Goal: Task Accomplishment & Management: Manage account settings

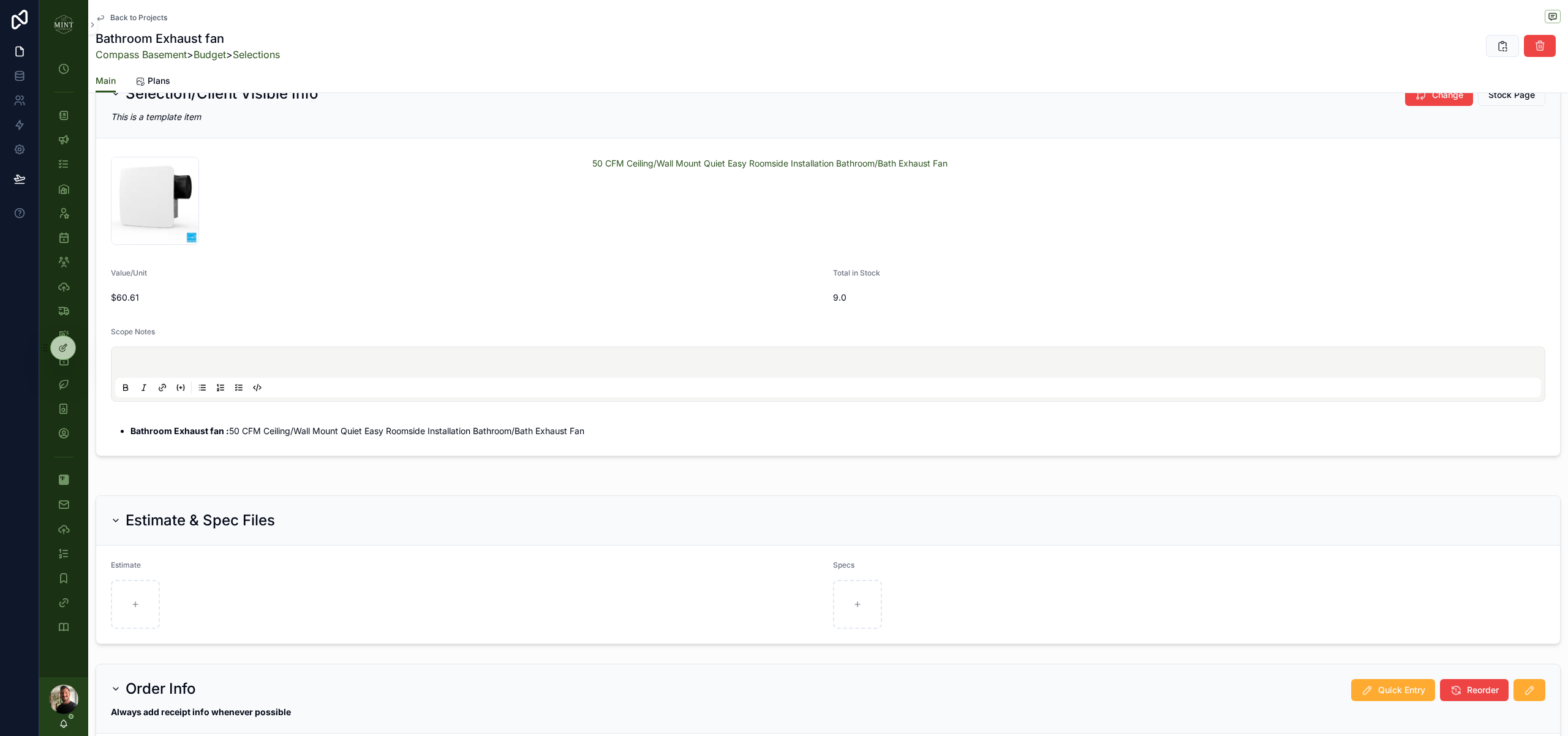
scroll to position [602, 0]
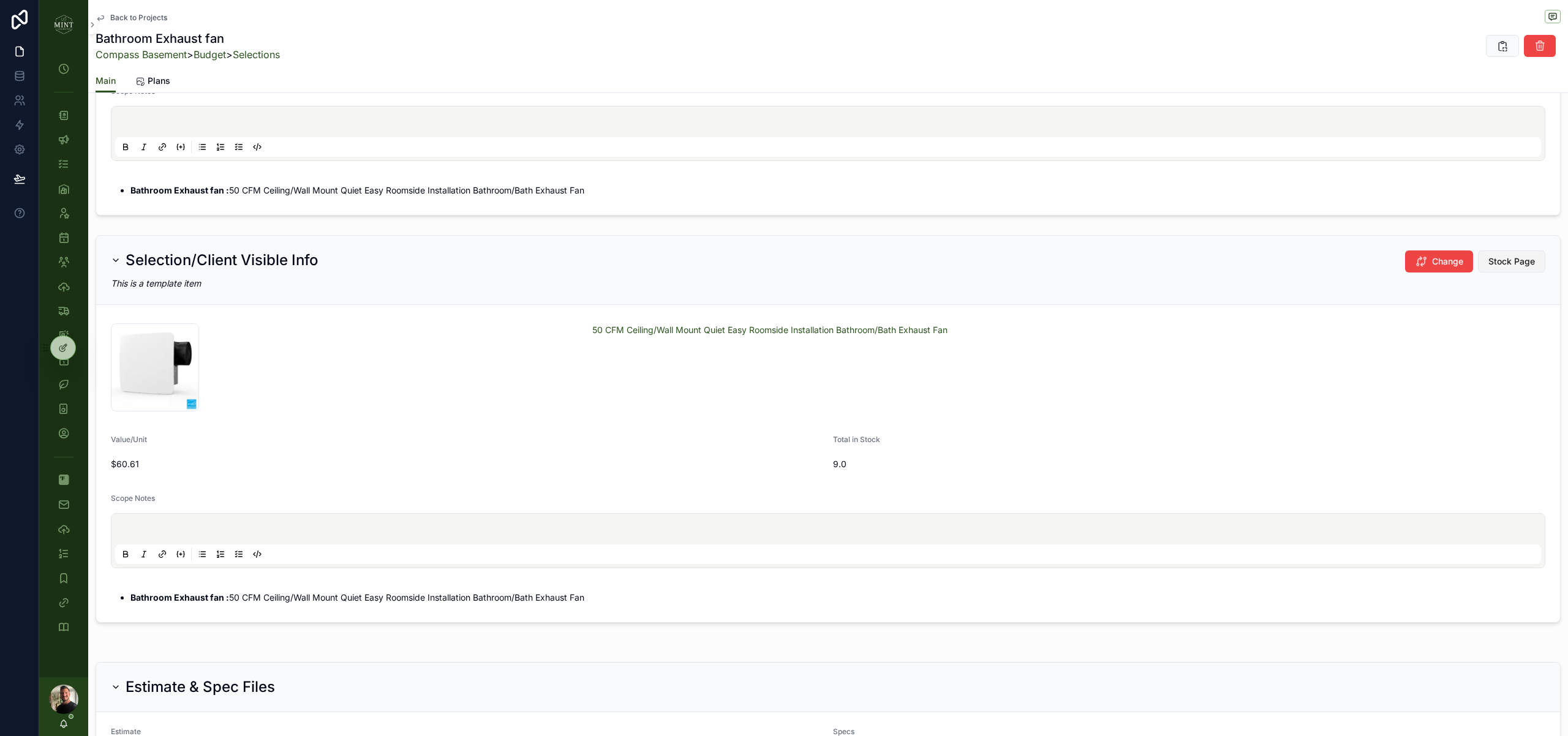
click at [1518, 261] on span "Stock Page" at bounding box center [1511, 261] width 46 height 12
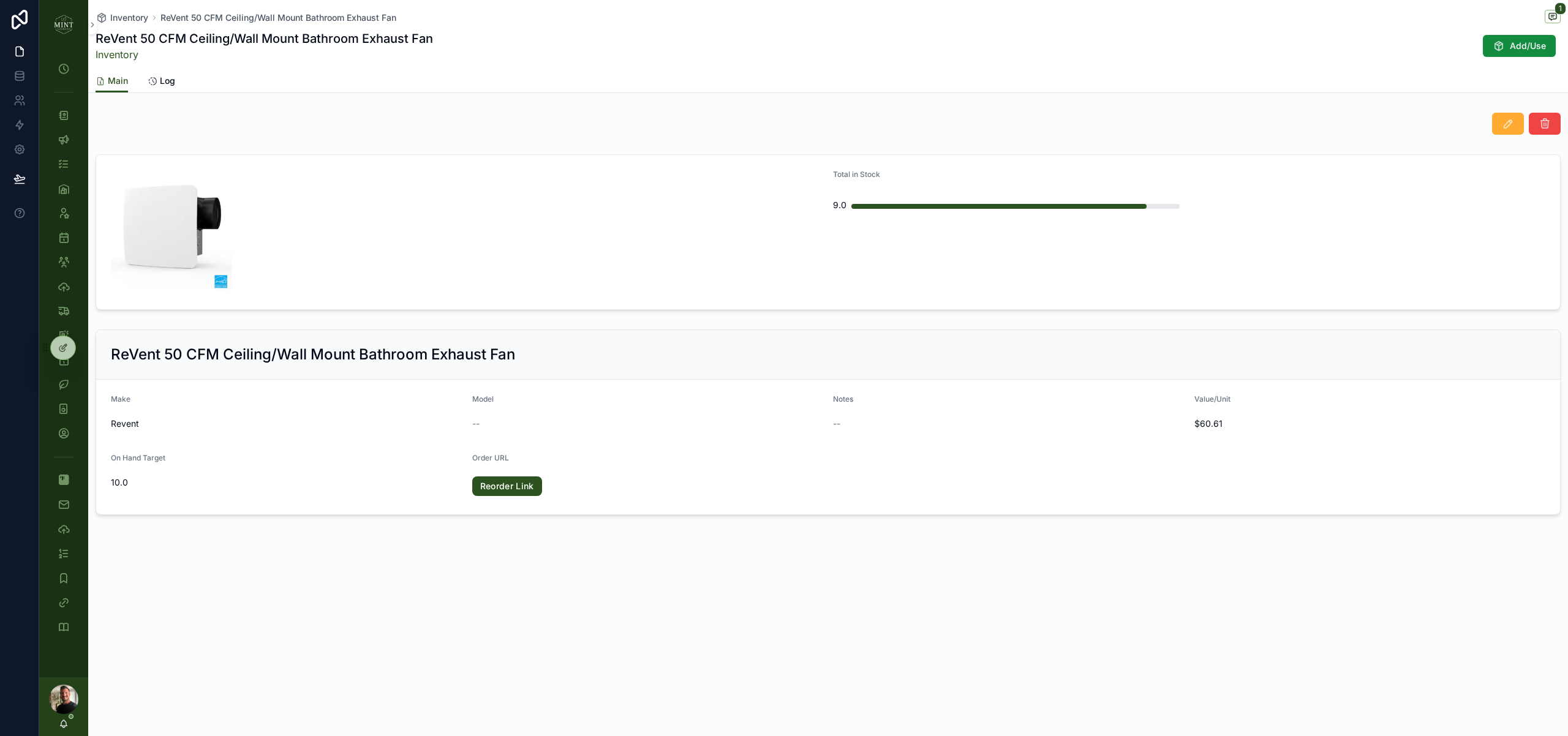
click at [174, 81] on div "Main Log" at bounding box center [828, 81] width 1465 height 24
click at [169, 83] on span "Log" at bounding box center [167, 80] width 15 height 12
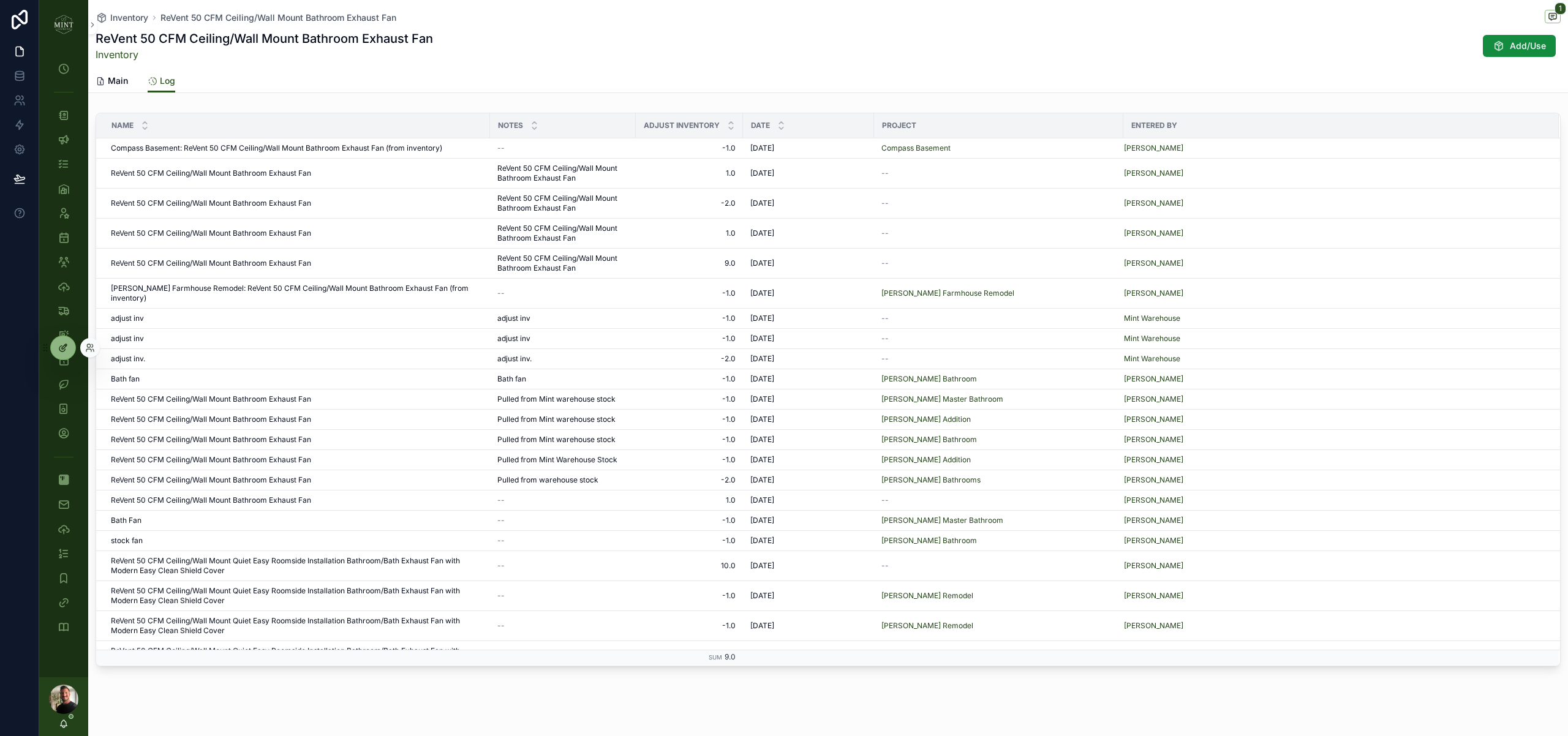
click at [56, 345] on div at bounding box center [63, 347] width 25 height 24
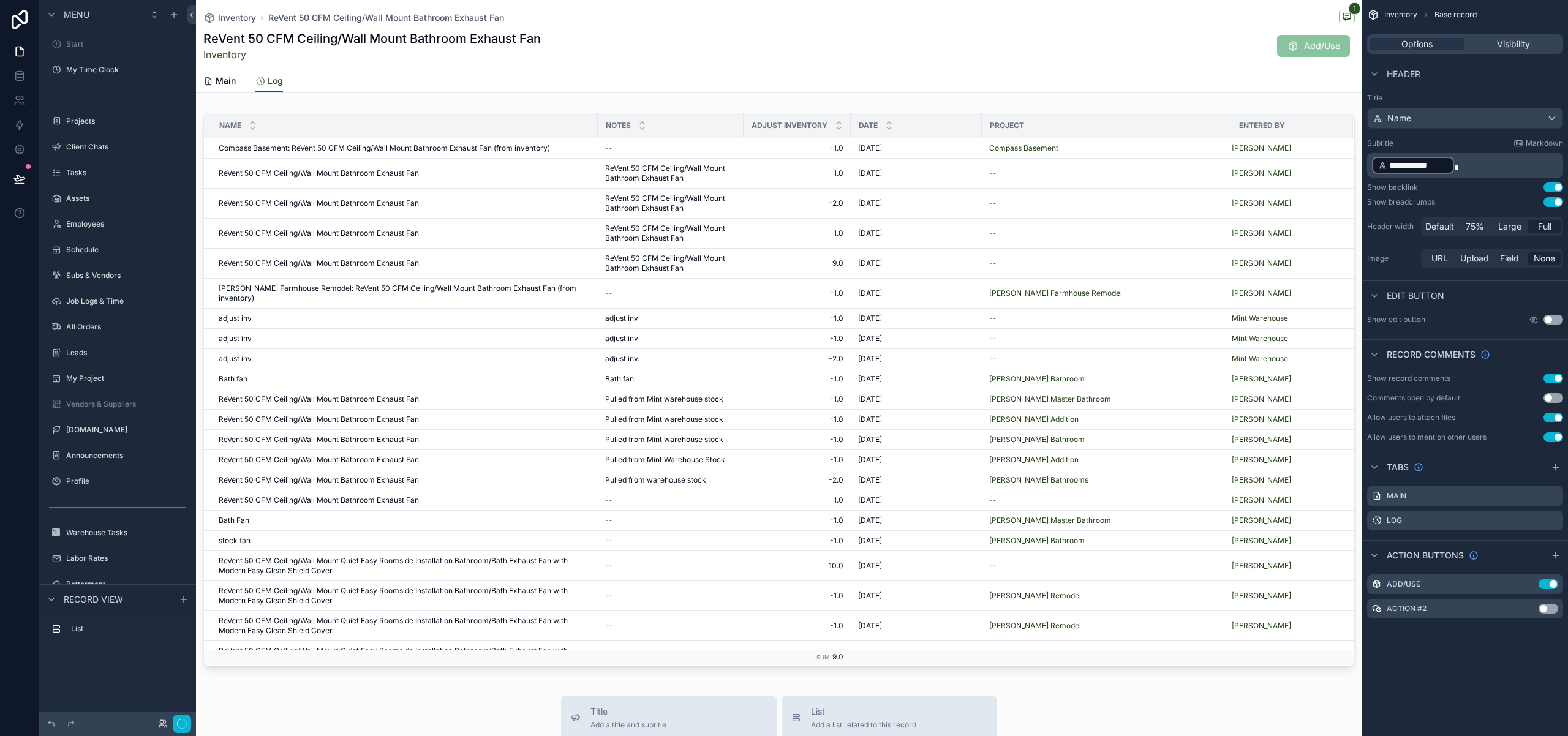
scroll to position [1349, 0]
click at [1552, 203] on button "Use setting" at bounding box center [1553, 202] width 20 height 10
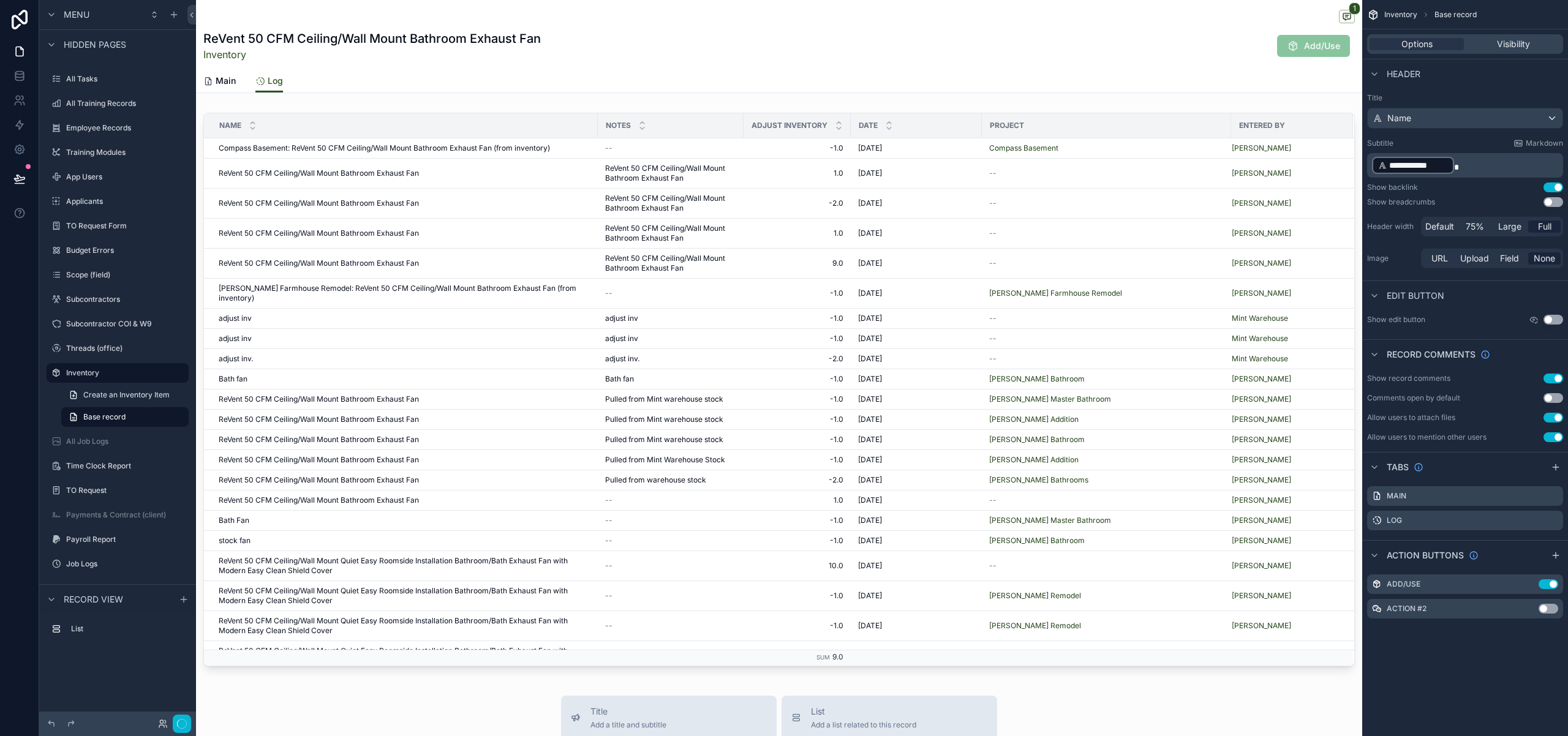
click at [204, 681] on div "1 ReVent 50 CFM Ceiling/Wall Mount Bathroom Exhaust Fan Inventory Add/Use Log M…" at bounding box center [779, 614] width 1166 height 1230
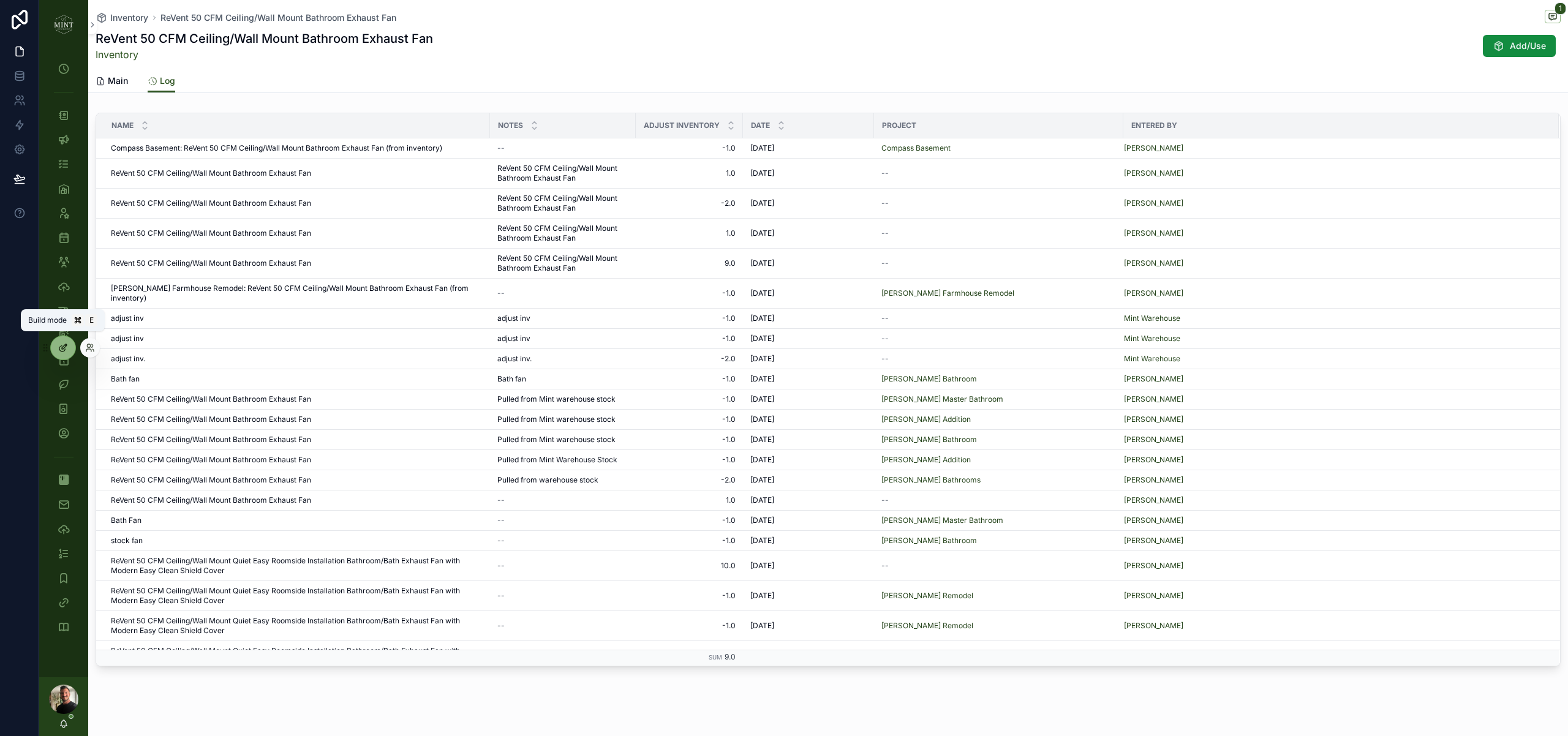
click at [62, 345] on icon at bounding box center [62, 347] width 10 height 10
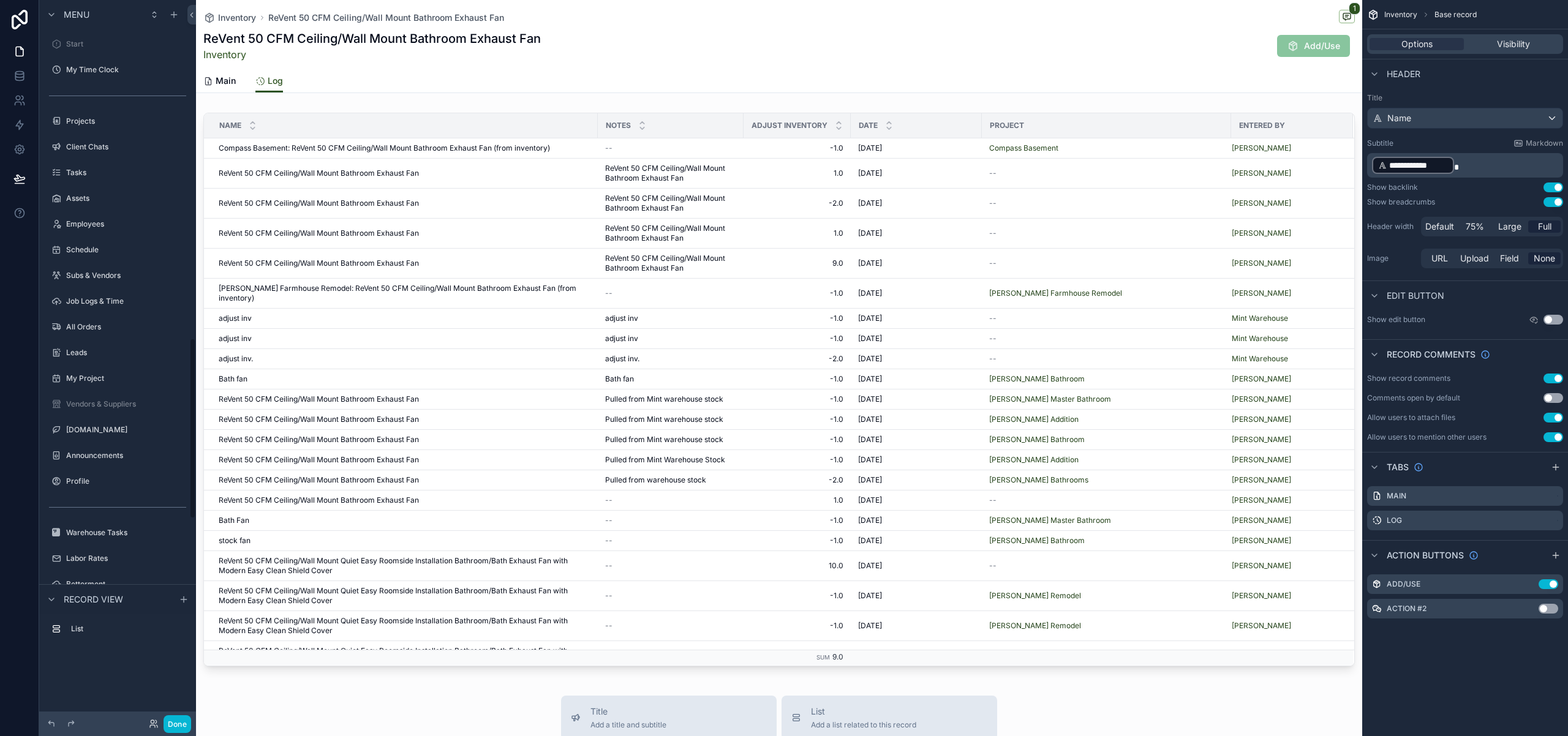
scroll to position [1349, 0]
click at [1550, 202] on button "Use setting" at bounding box center [1553, 202] width 20 height 10
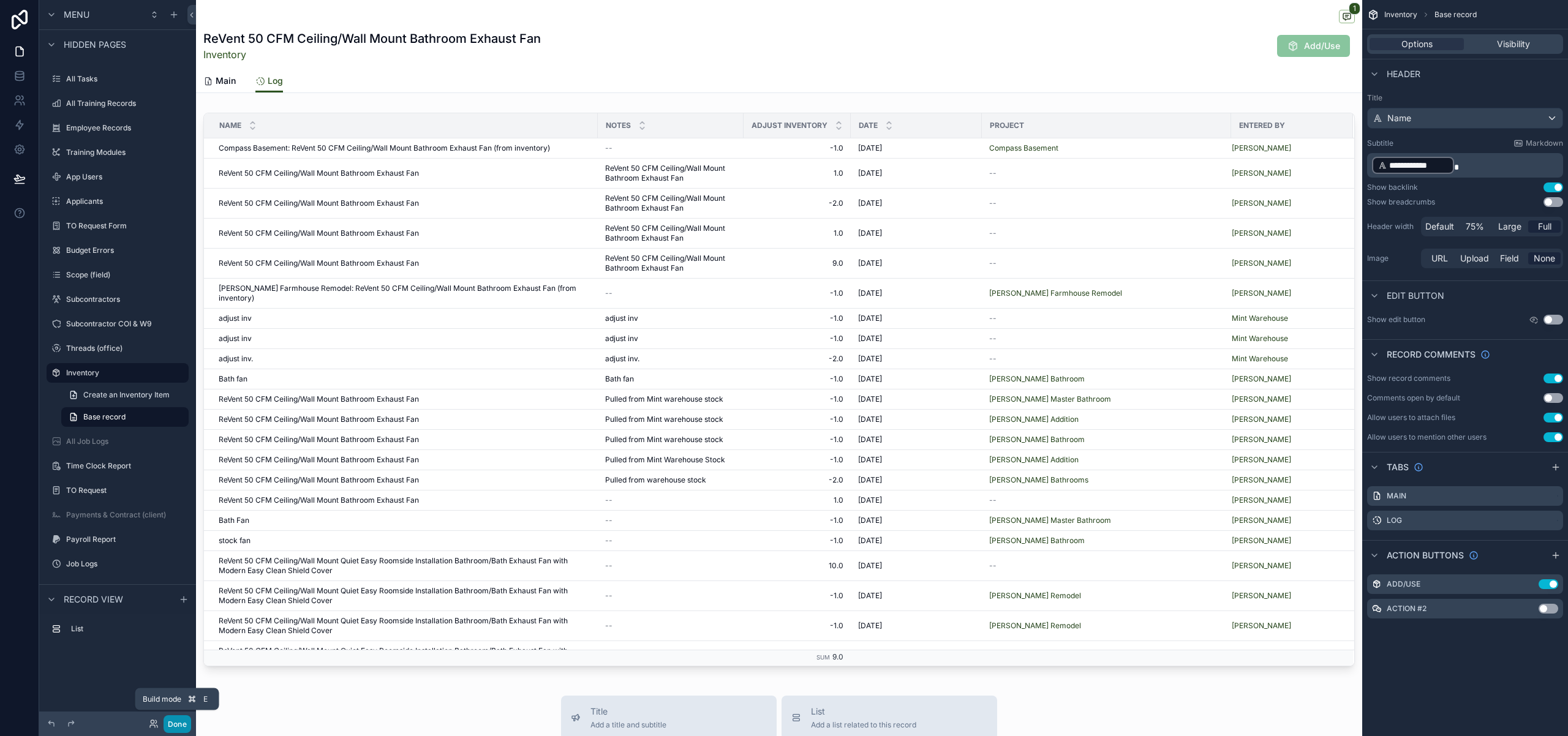
click at [184, 721] on button "Done" at bounding box center [177, 724] width 27 height 18
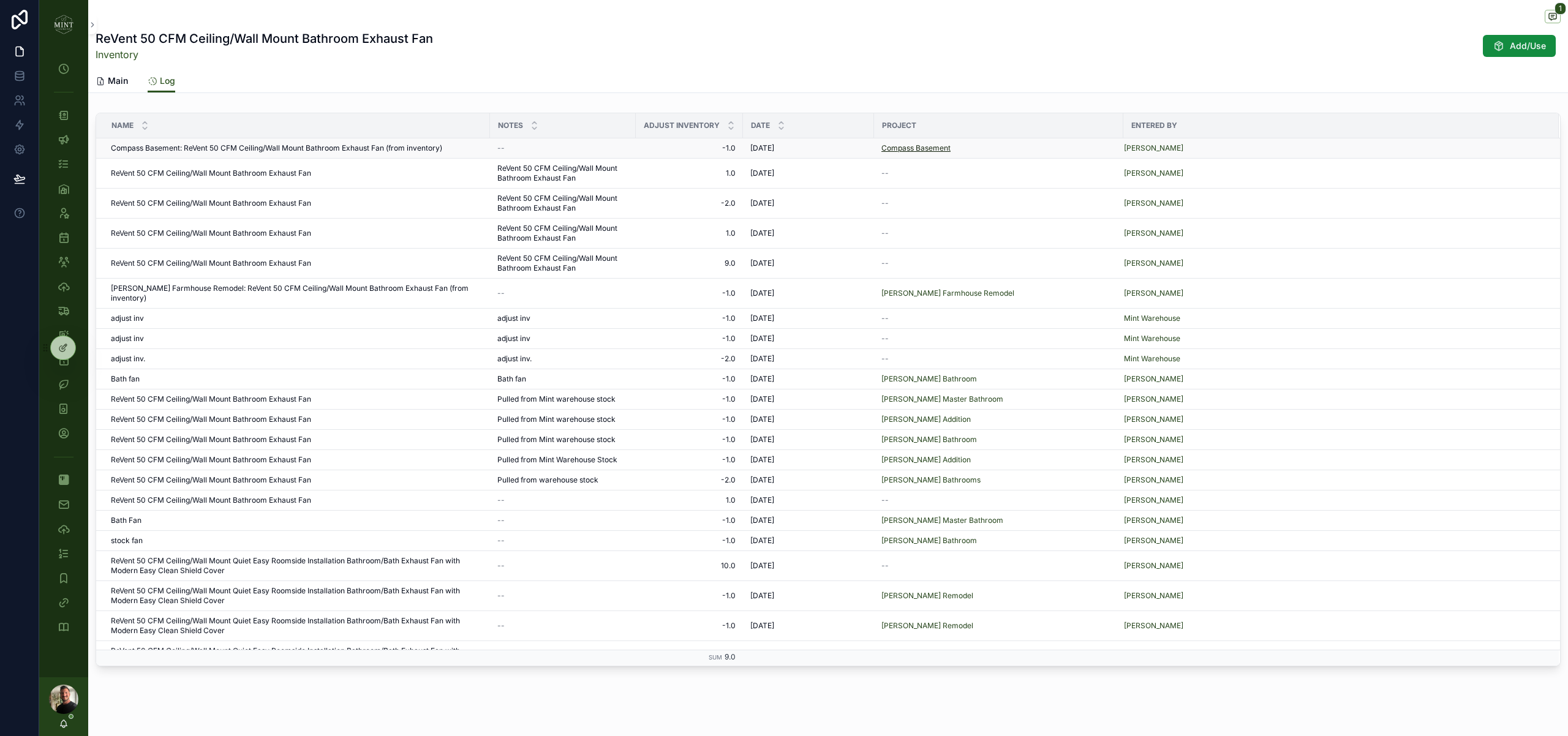
click at [936, 146] on span "Compass Basement" at bounding box center [916, 148] width 69 height 10
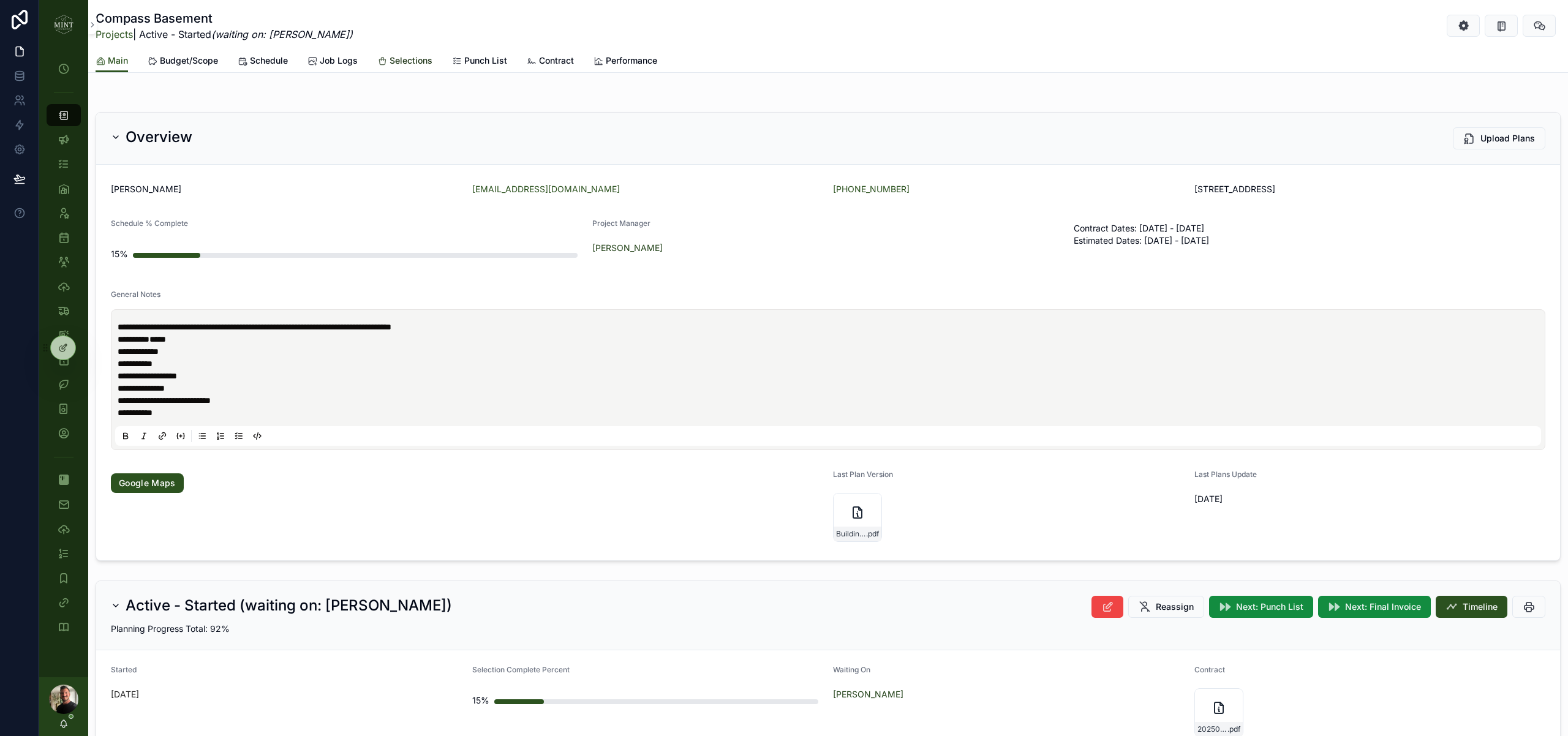
click at [420, 57] on span "Selections" at bounding box center [410, 60] width 43 height 12
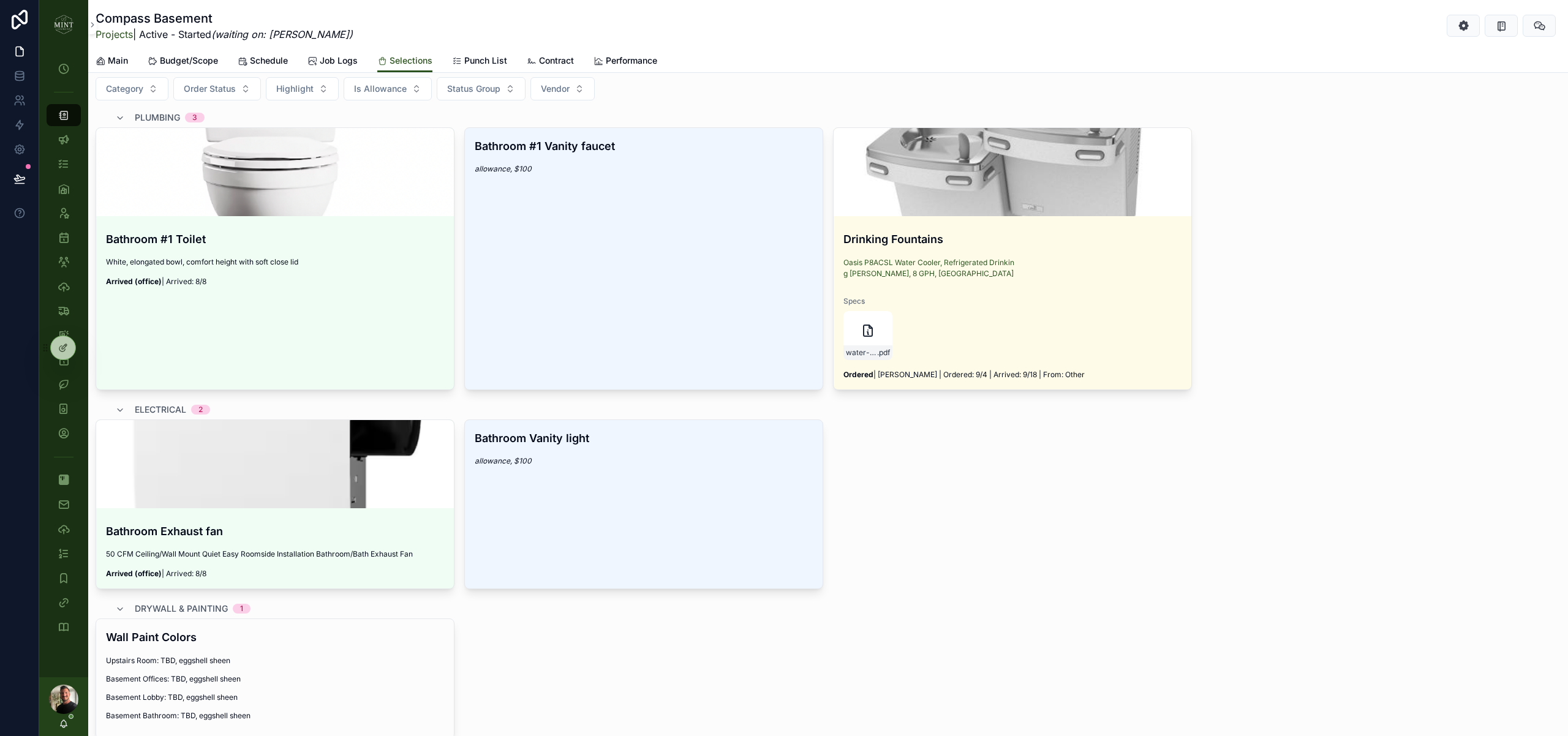
scroll to position [445, 0]
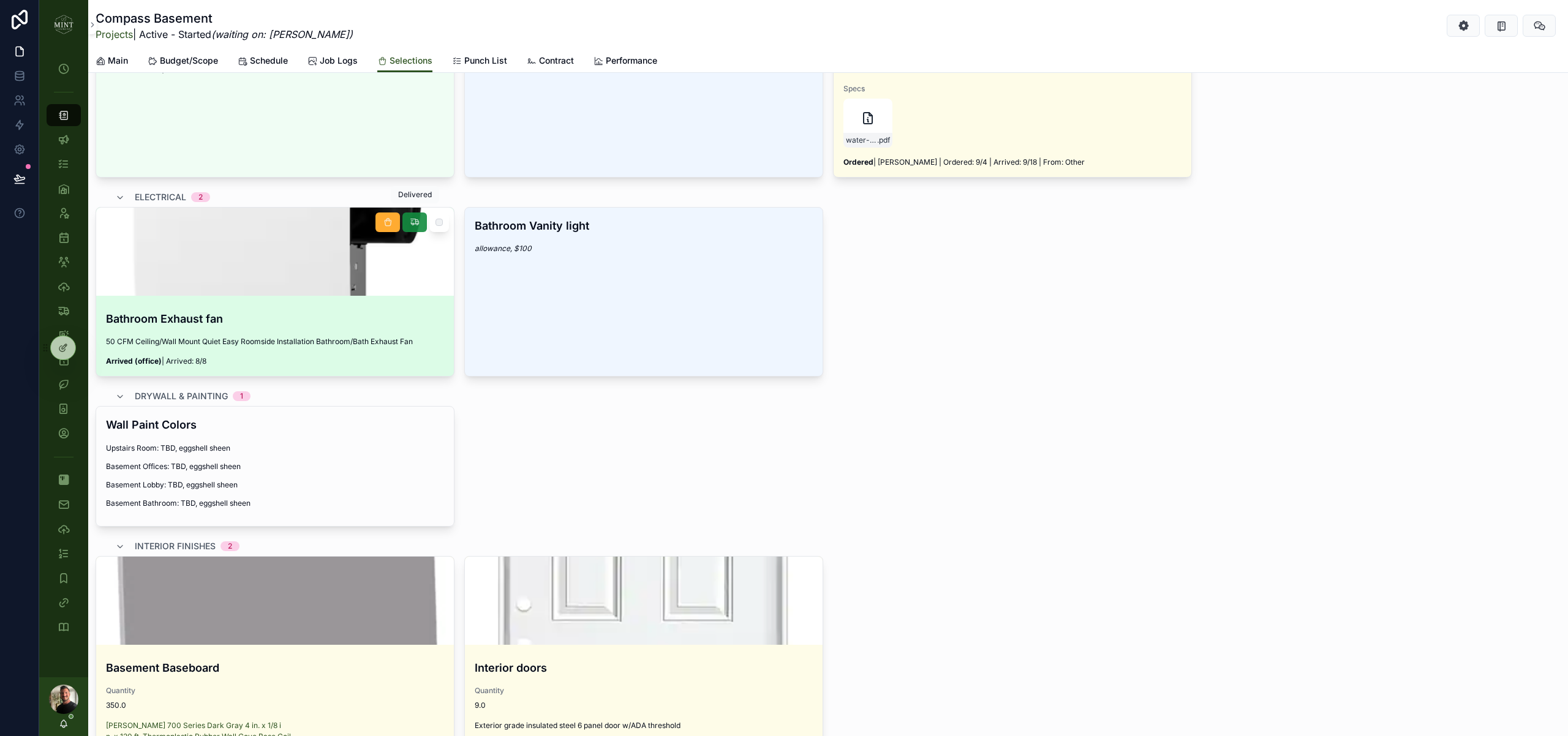
click at [416, 218] on icon "scrollable content" at bounding box center [414, 222] width 10 height 10
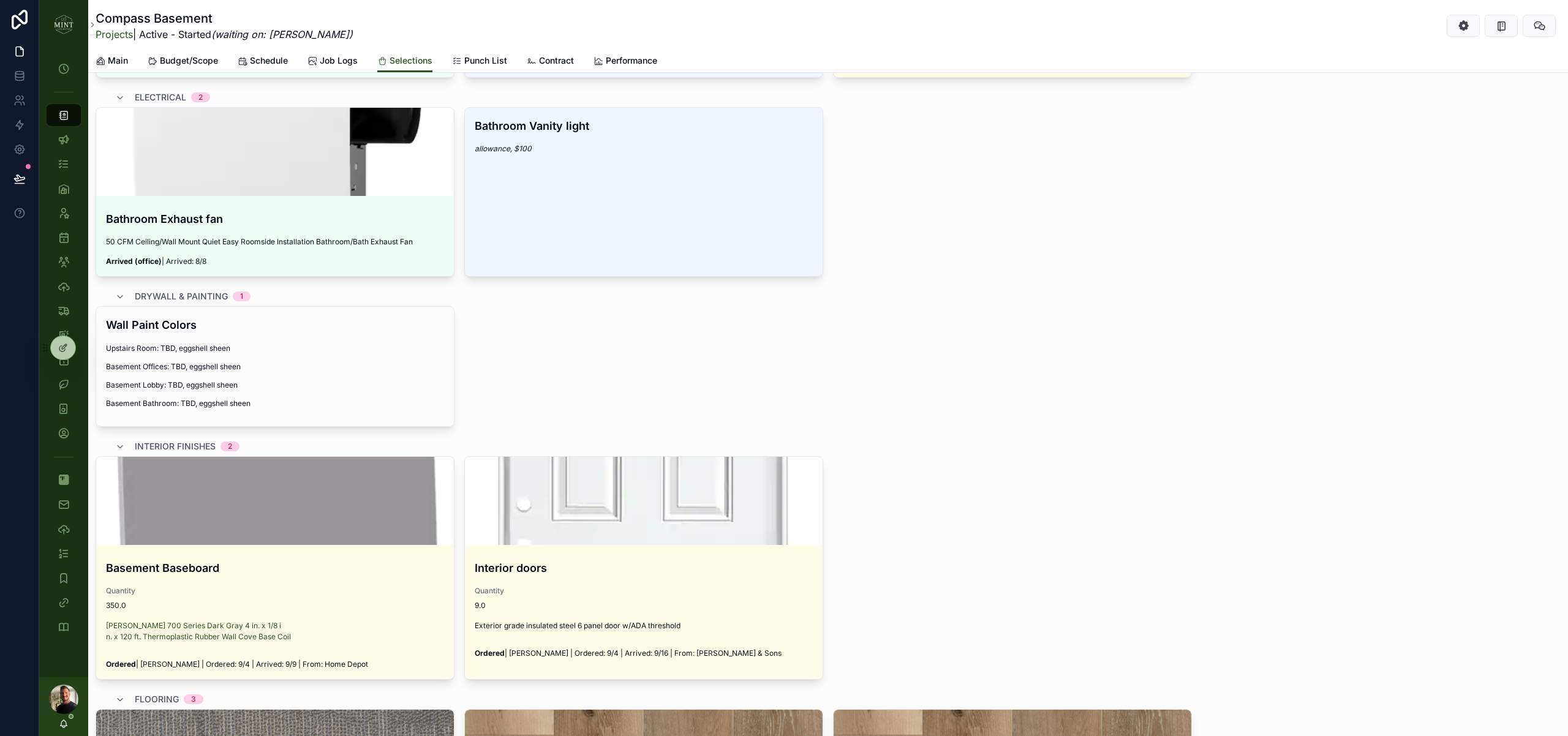
scroll to position [548, 0]
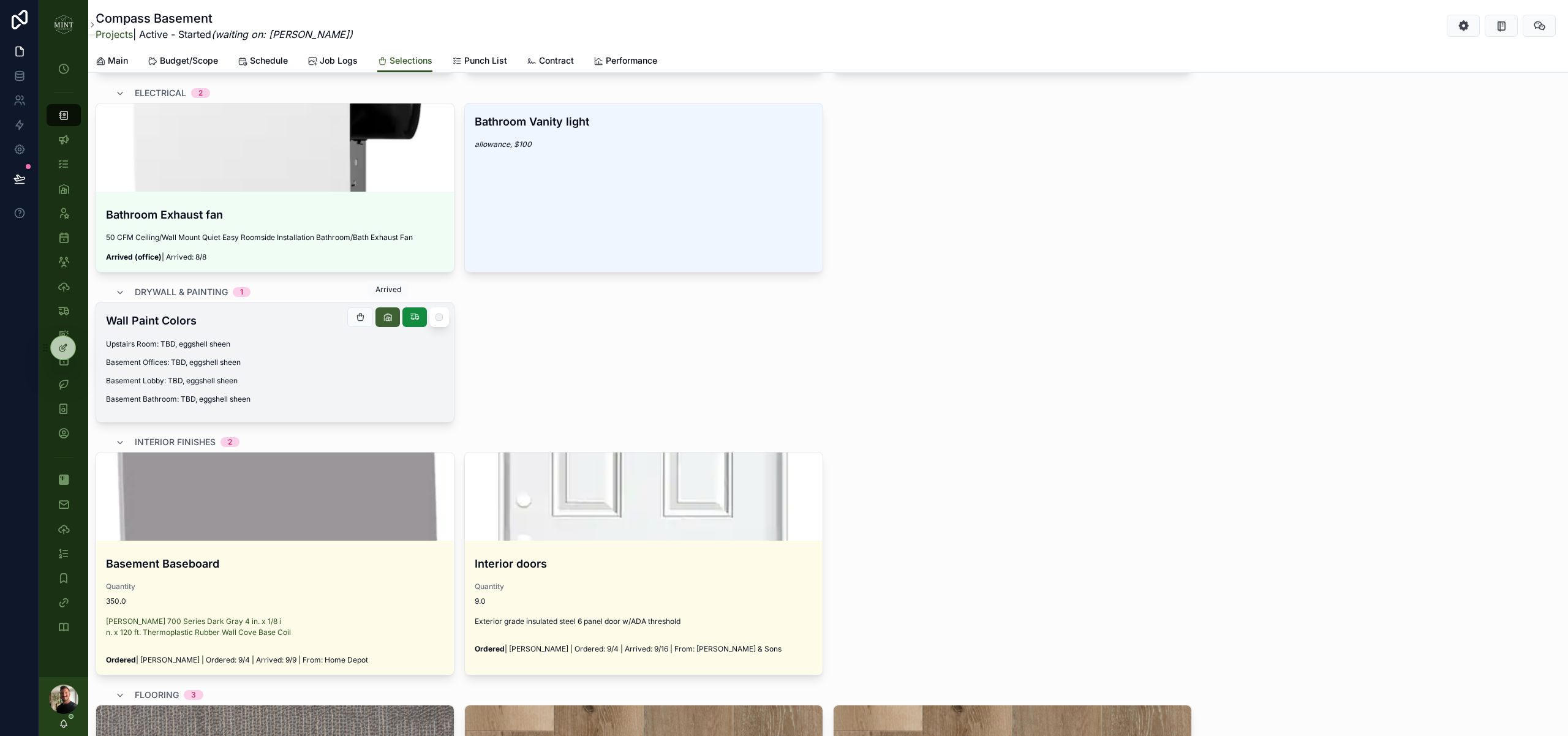
click at [386, 312] on icon "scrollable content" at bounding box center [388, 317] width 10 height 10
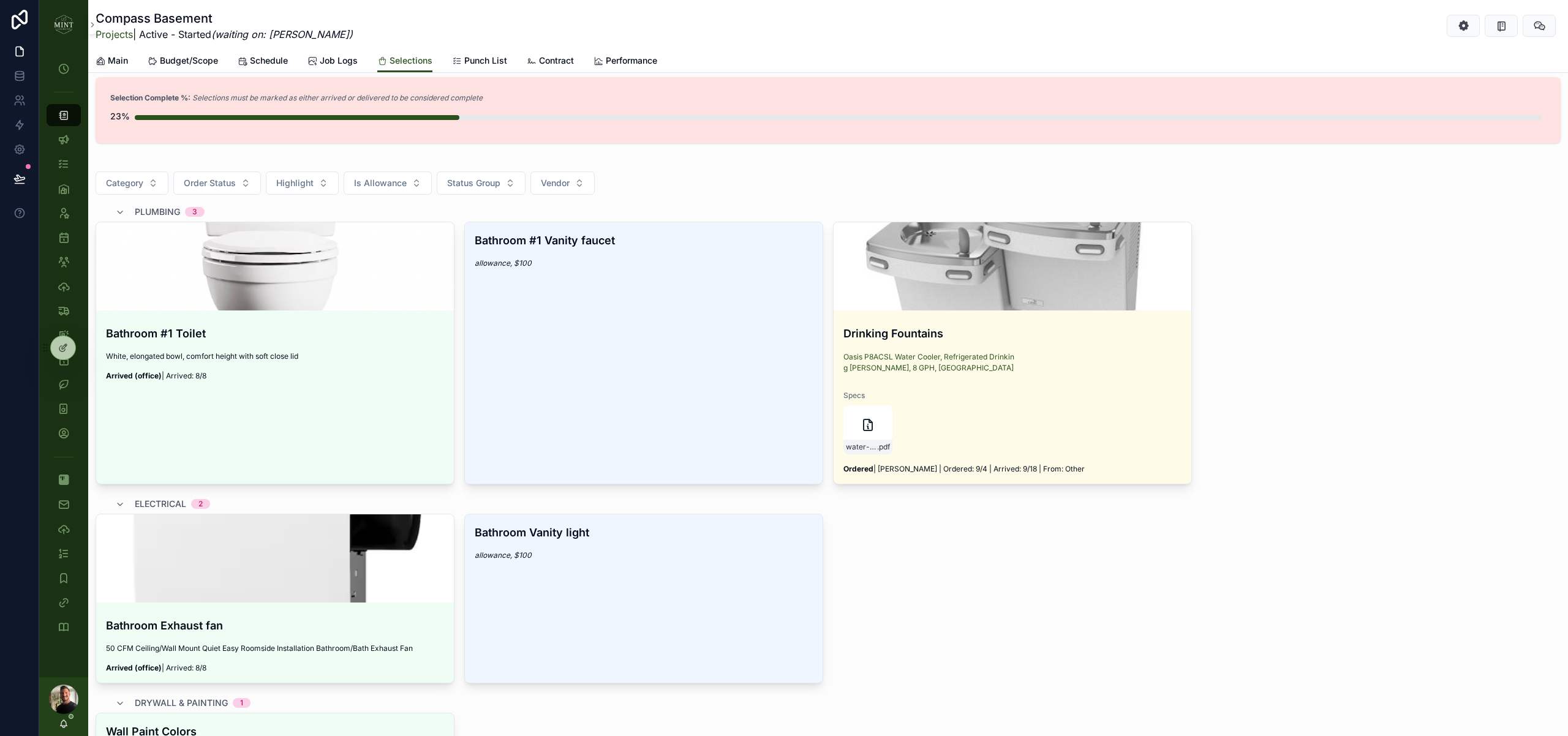
scroll to position [0, 0]
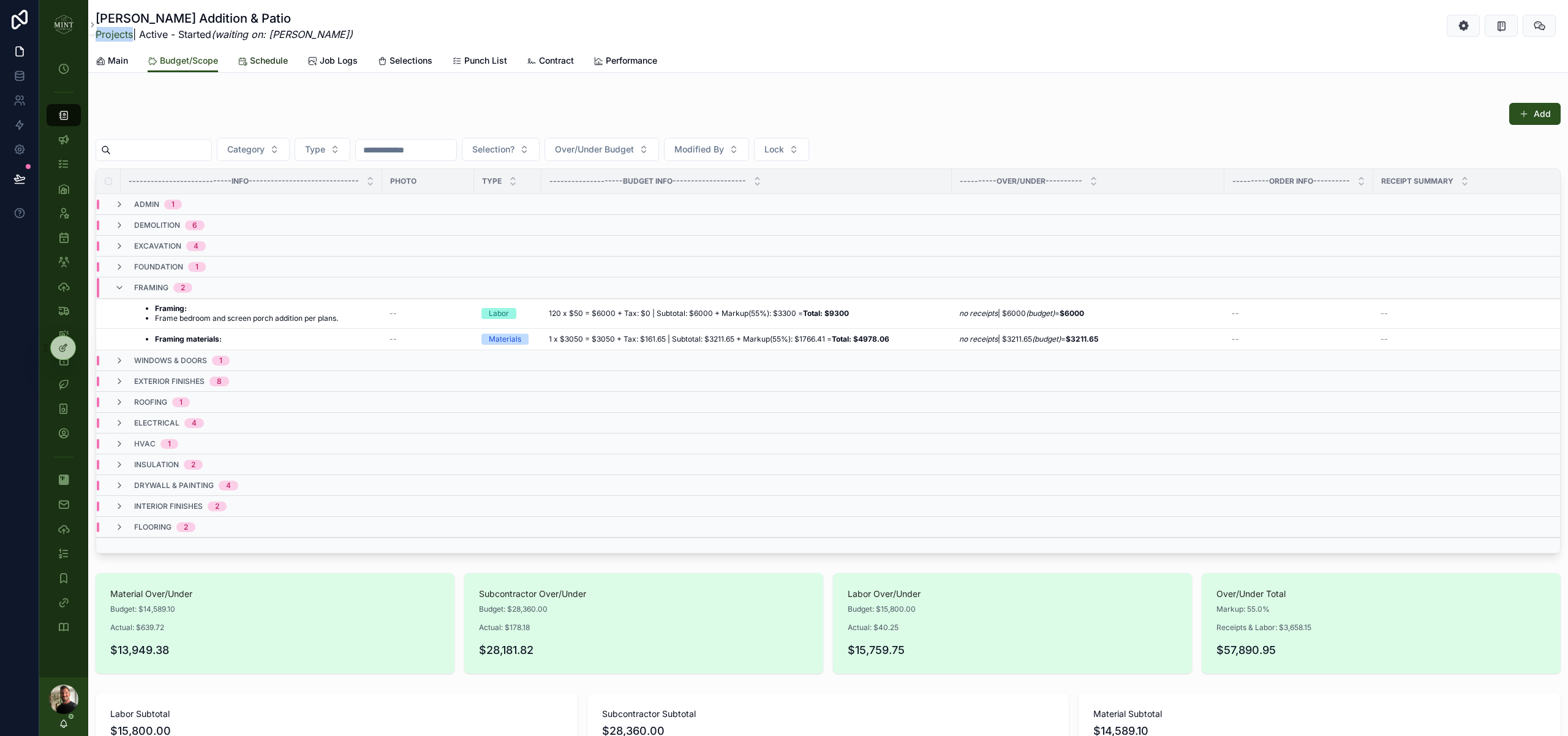
click at [242, 60] on icon at bounding box center [242, 61] width 10 height 10
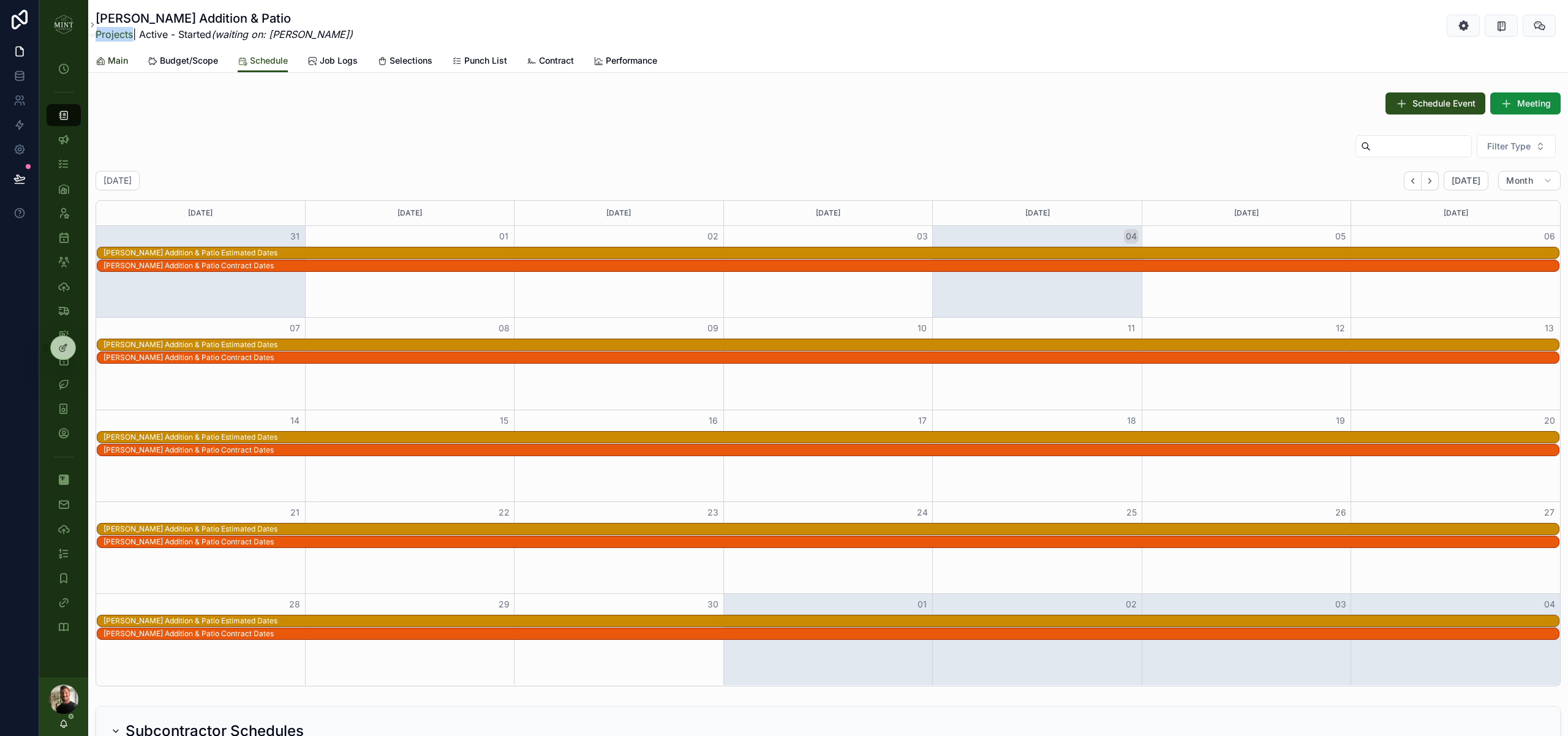
click at [123, 60] on span "Main" at bounding box center [118, 60] width 20 height 12
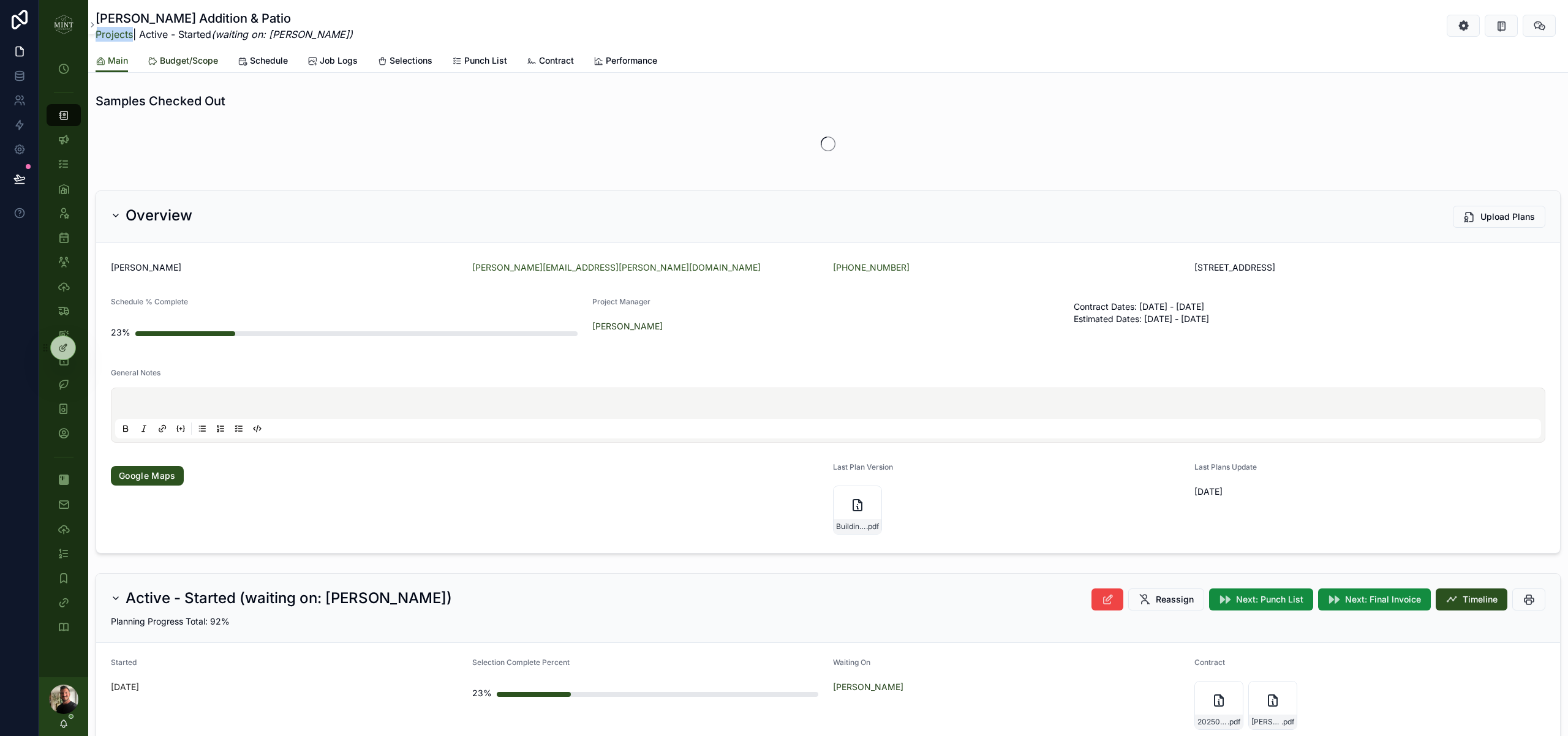
click at [191, 60] on span "Budget/Scope" at bounding box center [188, 60] width 58 height 12
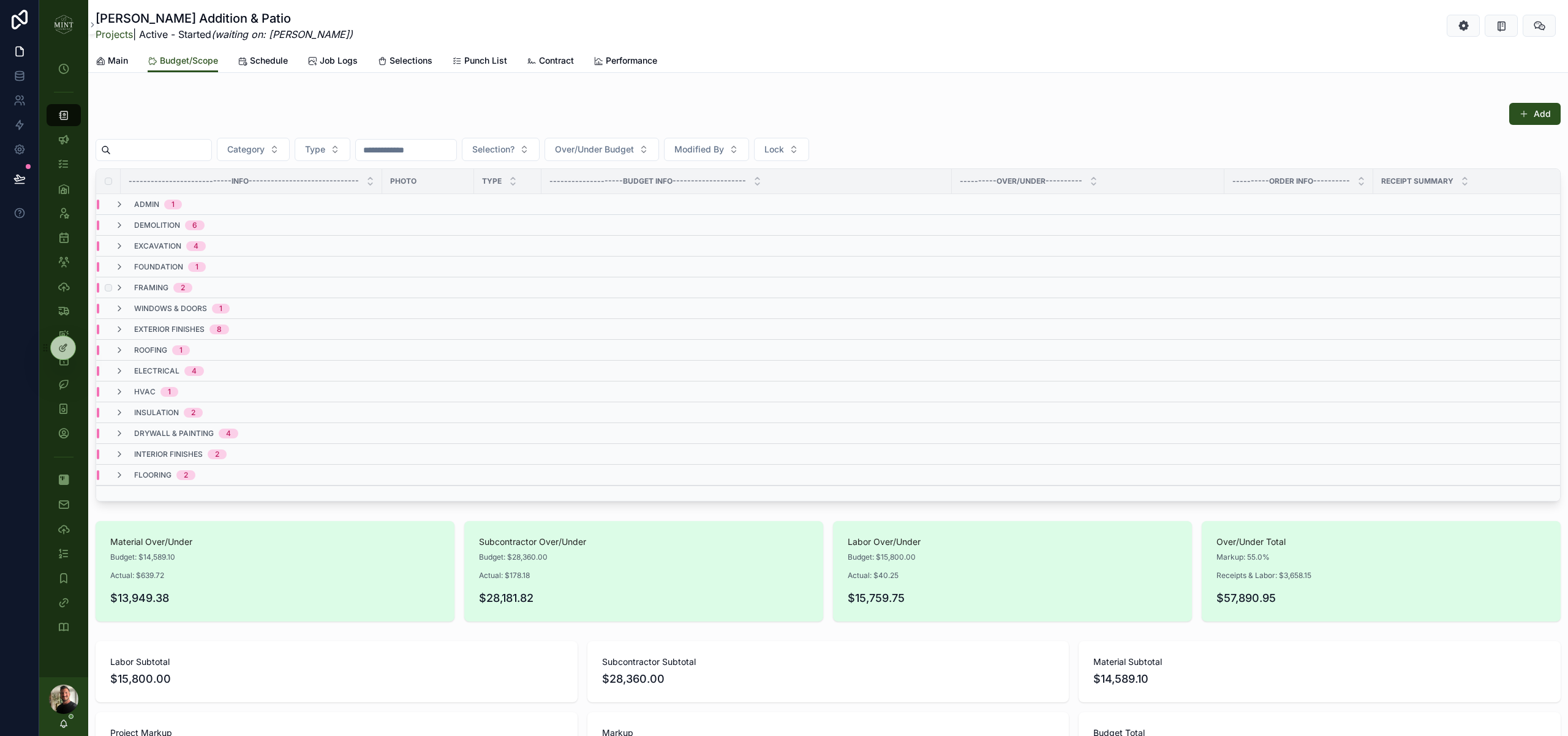
click at [128, 289] on div "framing 2" at bounding box center [153, 288] width 78 height 10
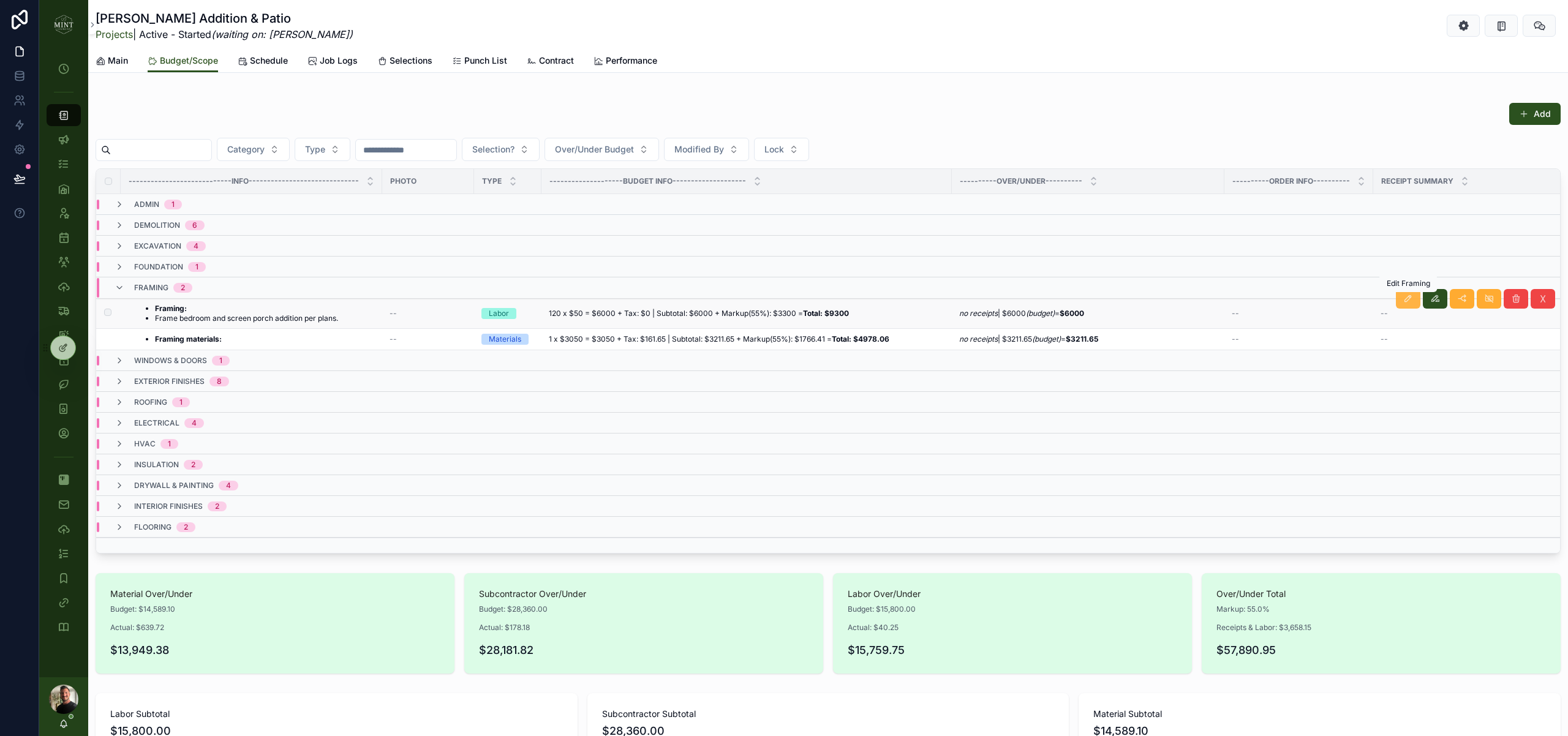
click at [1406, 301] on icon at bounding box center [1408, 298] width 10 height 10
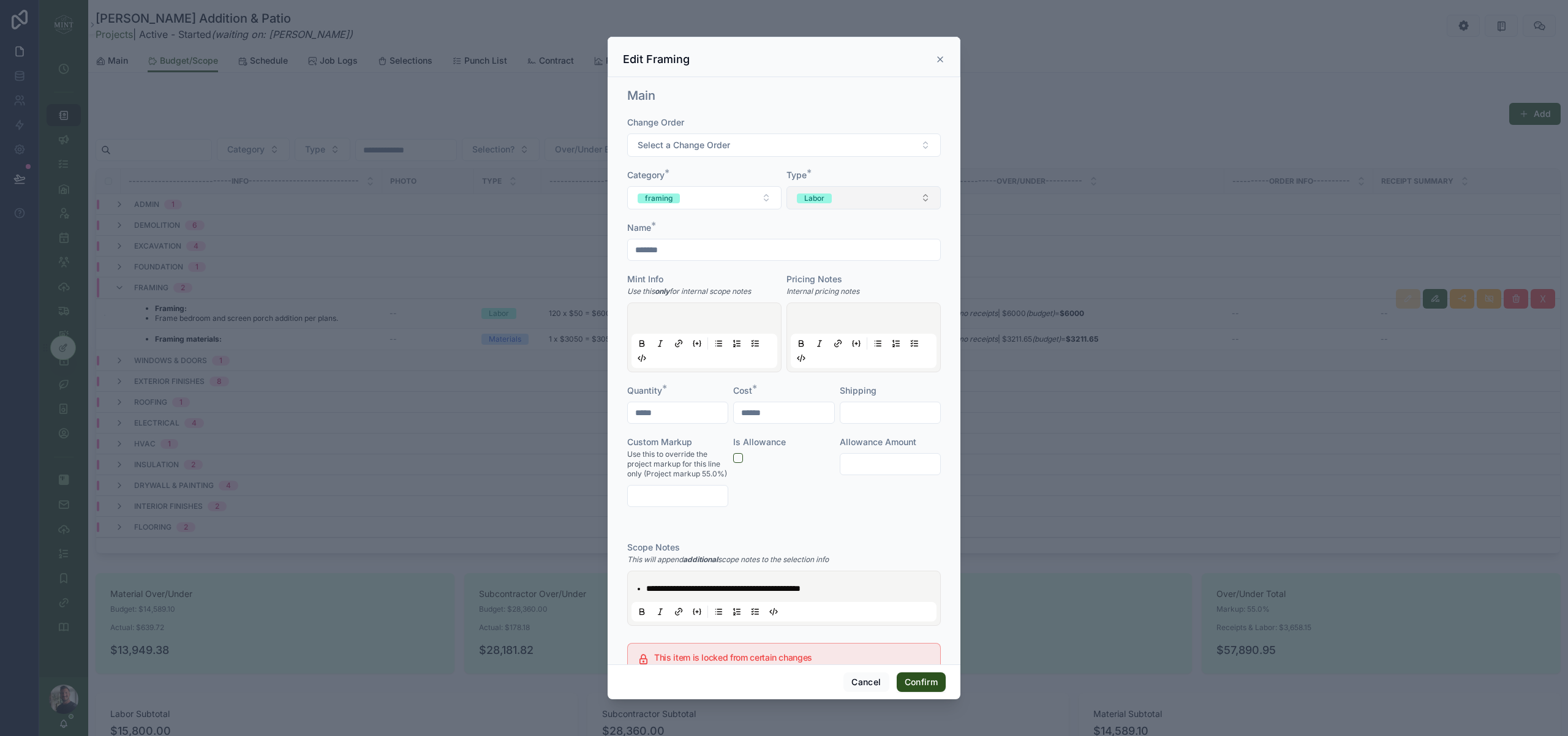
click at [839, 195] on button "Labor" at bounding box center [864, 198] width 155 height 24
click at [844, 250] on div "Subcontractor" at bounding box center [827, 246] width 50 height 10
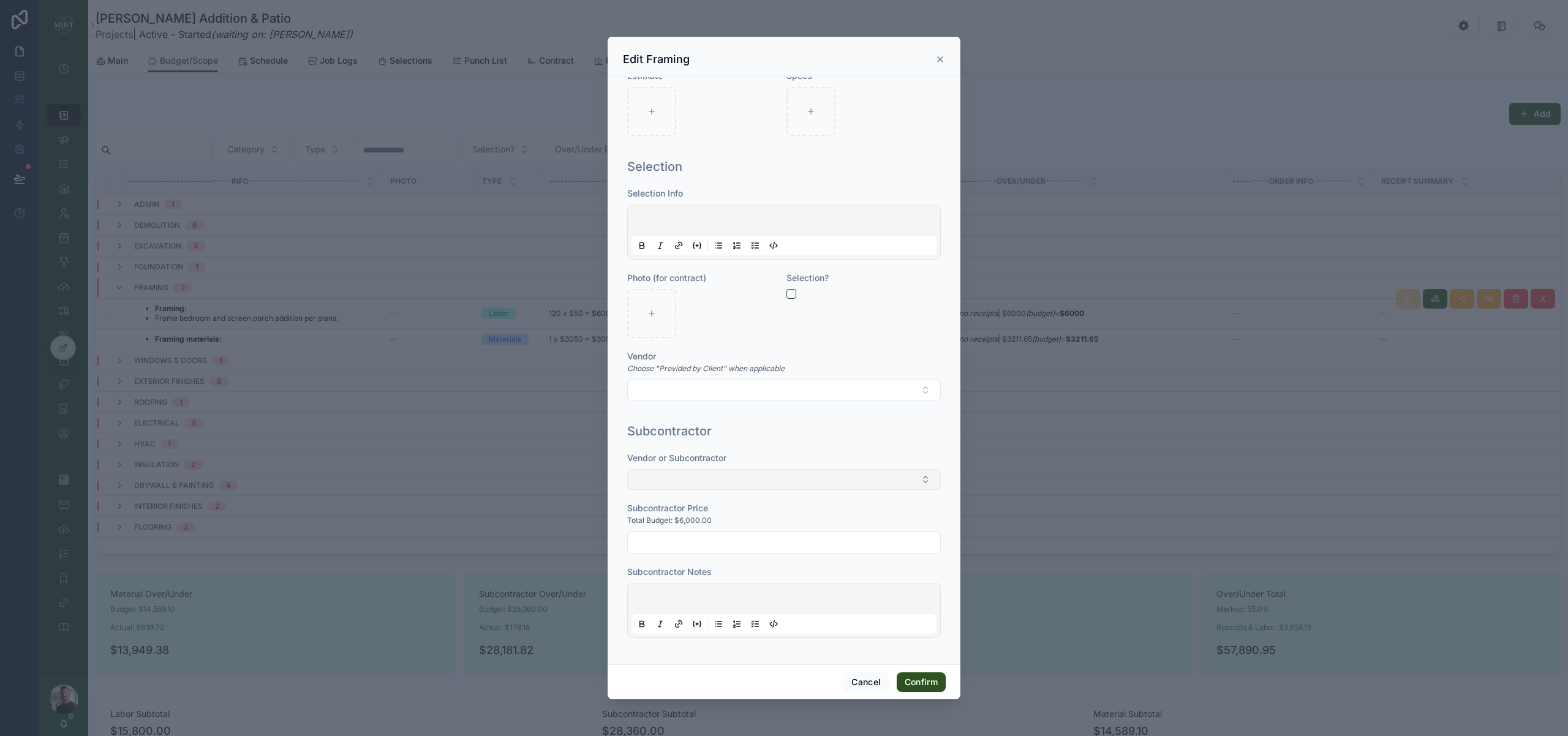
click at [717, 479] on button "Select Button" at bounding box center [784, 479] width 314 height 21
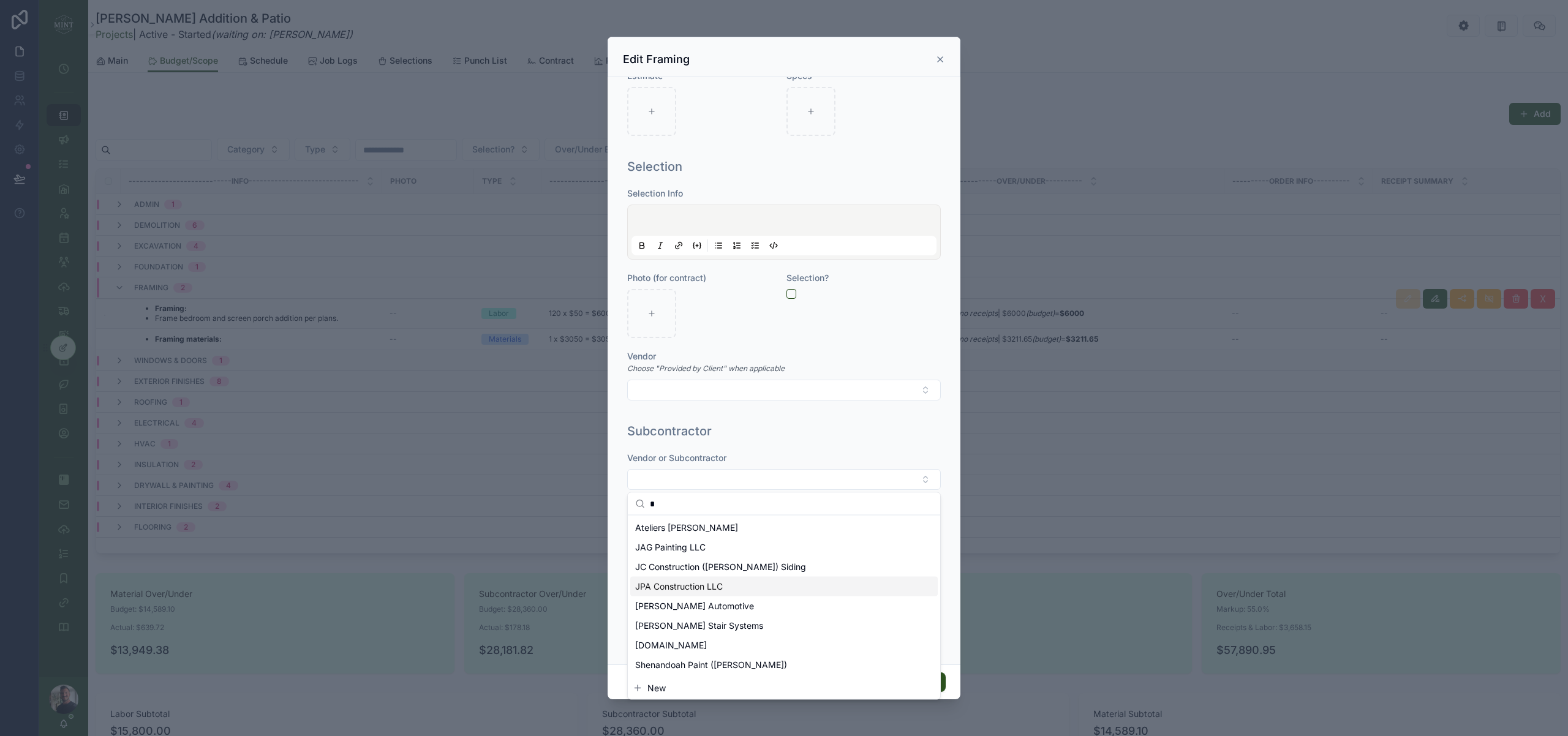
type input "*"
click at [723, 586] on span "JPA Construction LLC" at bounding box center [679, 586] width 88 height 12
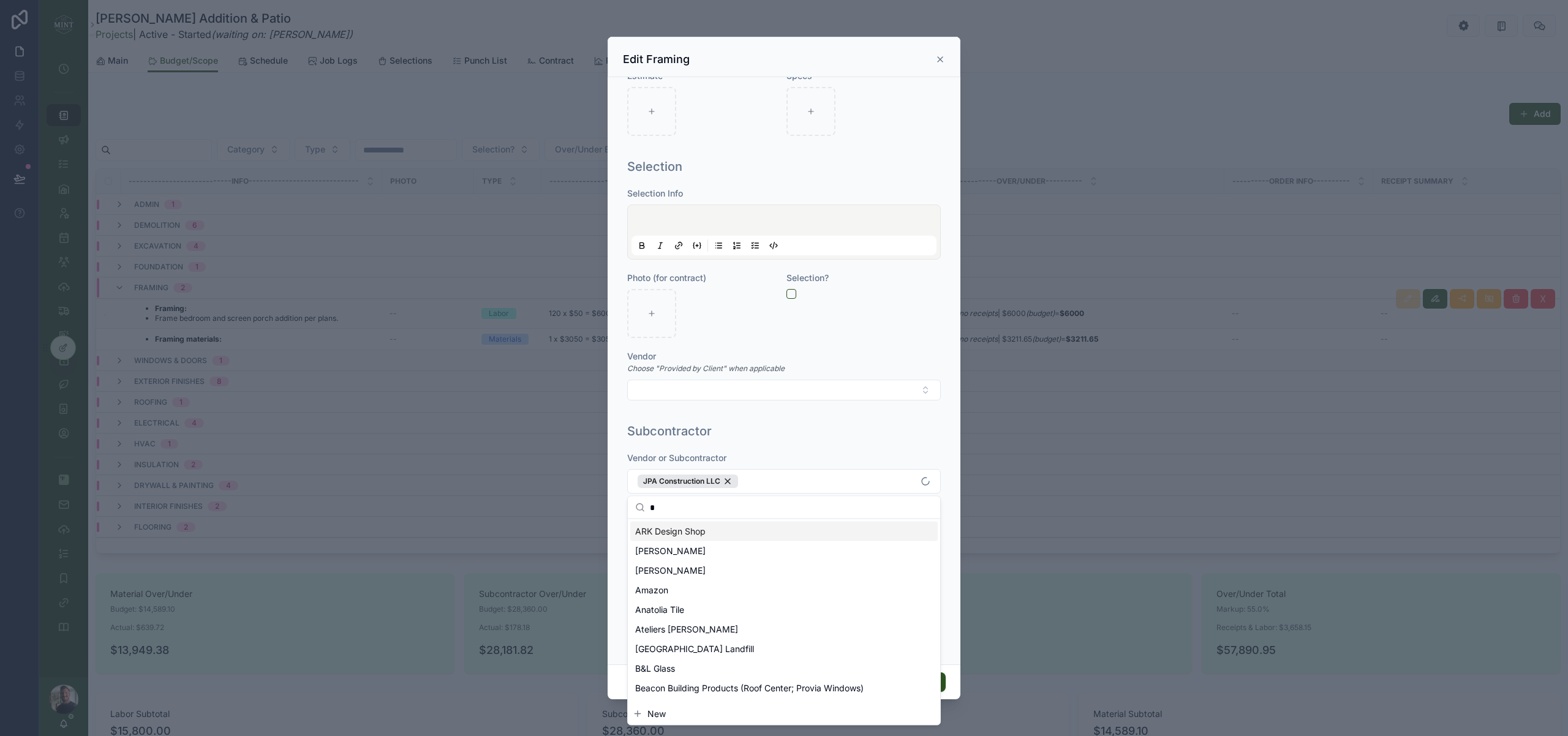
click at [903, 436] on div "Subcontractor" at bounding box center [784, 431] width 314 height 17
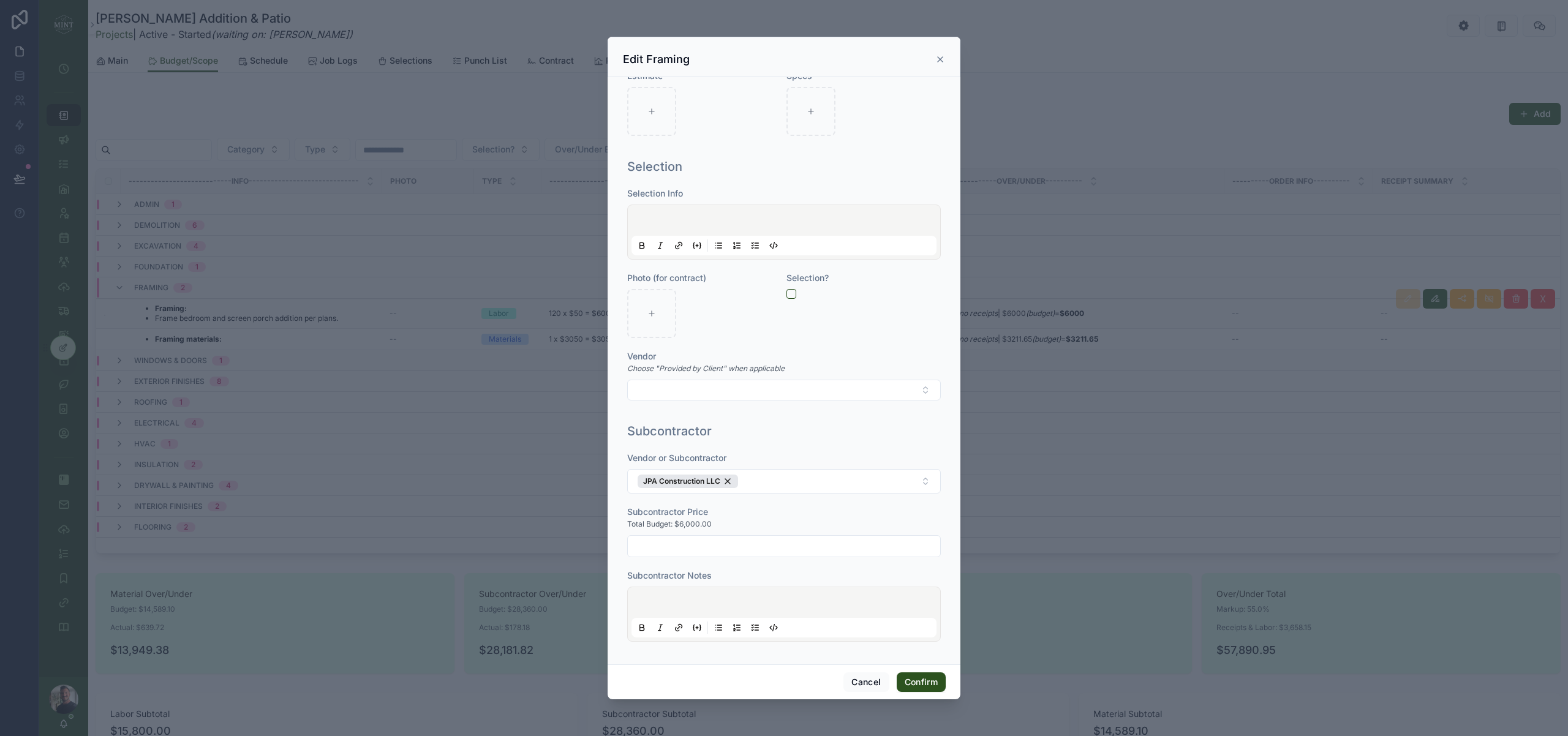
click at [724, 549] on input "text" at bounding box center [784, 546] width 312 height 17
type input "*********"
click at [928, 684] on button "Confirm" at bounding box center [921, 682] width 49 height 20
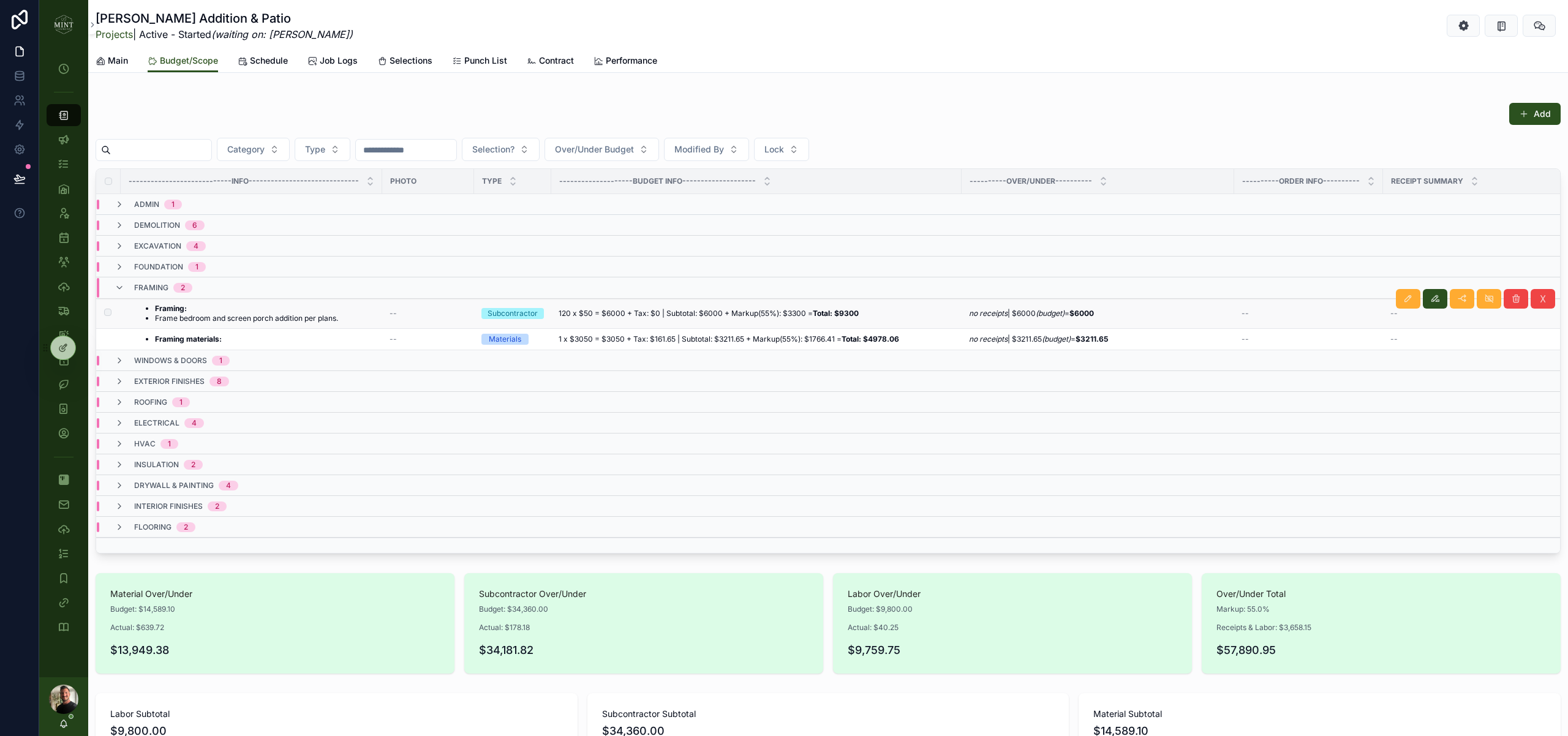
click at [291, 311] on li "Framing:" at bounding box center [247, 308] width 183 height 10
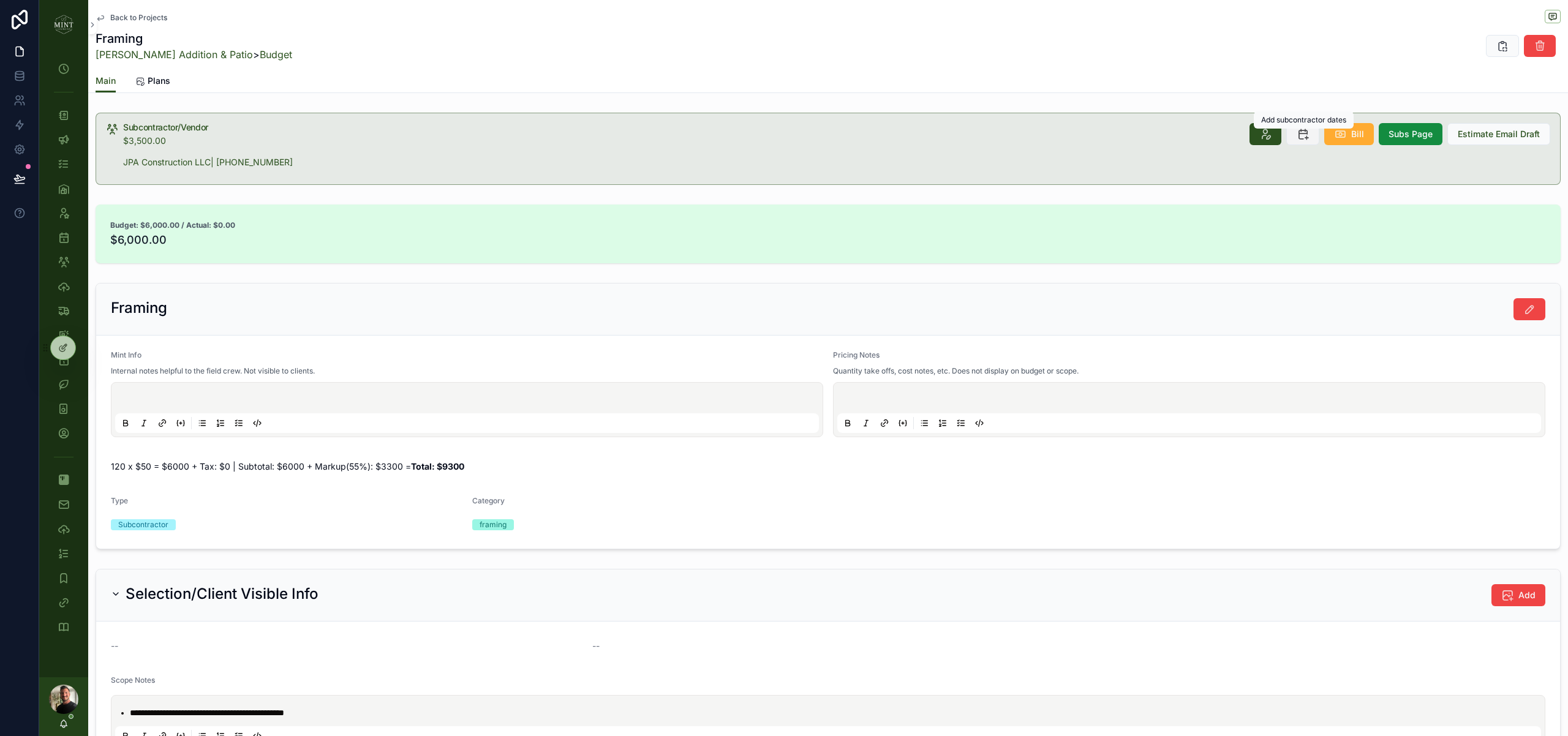
click at [1303, 139] on icon at bounding box center [1303, 134] width 12 height 12
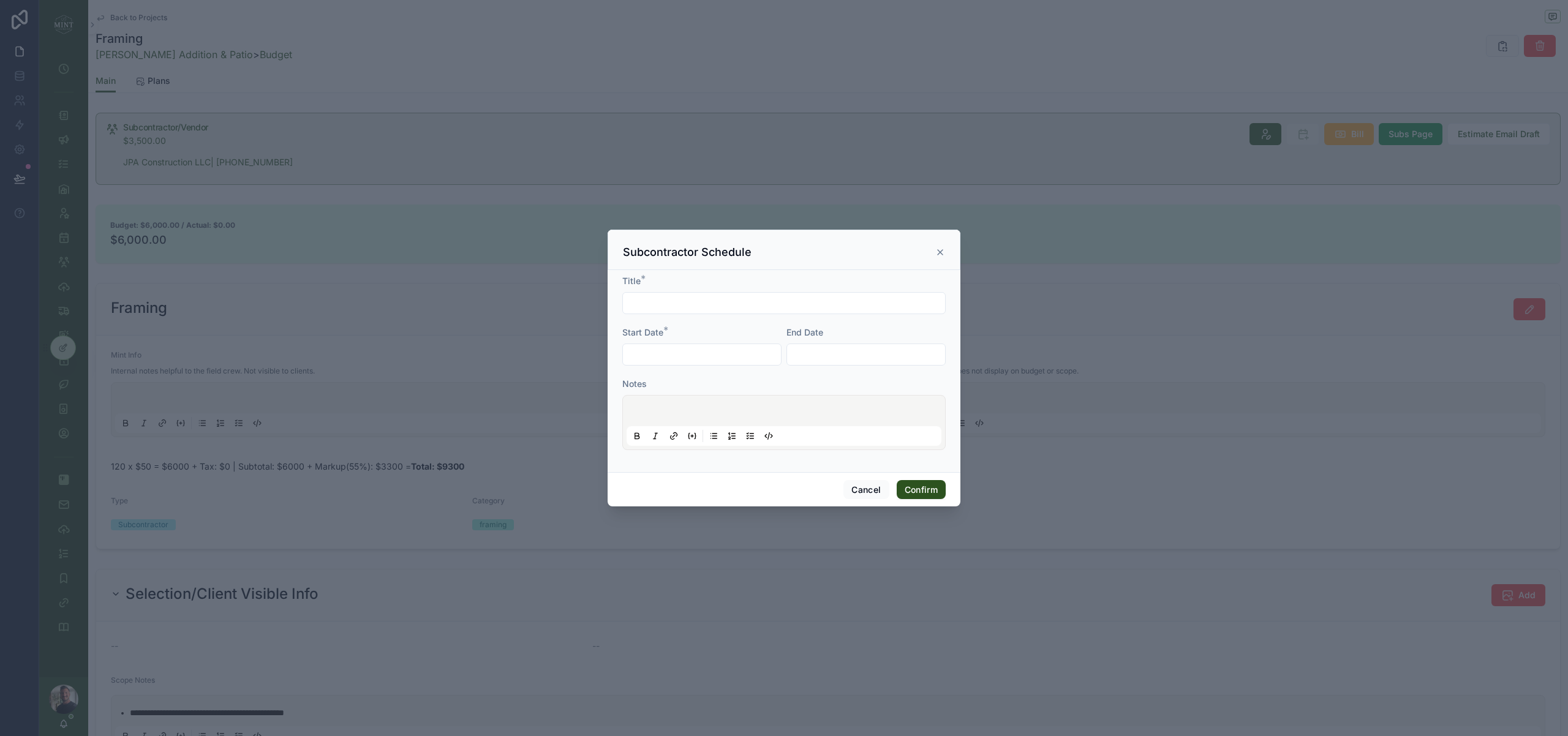
click at [704, 310] on input "text" at bounding box center [784, 303] width 322 height 17
type input "*"
type input "*******"
click at [652, 357] on input "text" at bounding box center [702, 354] width 158 height 17
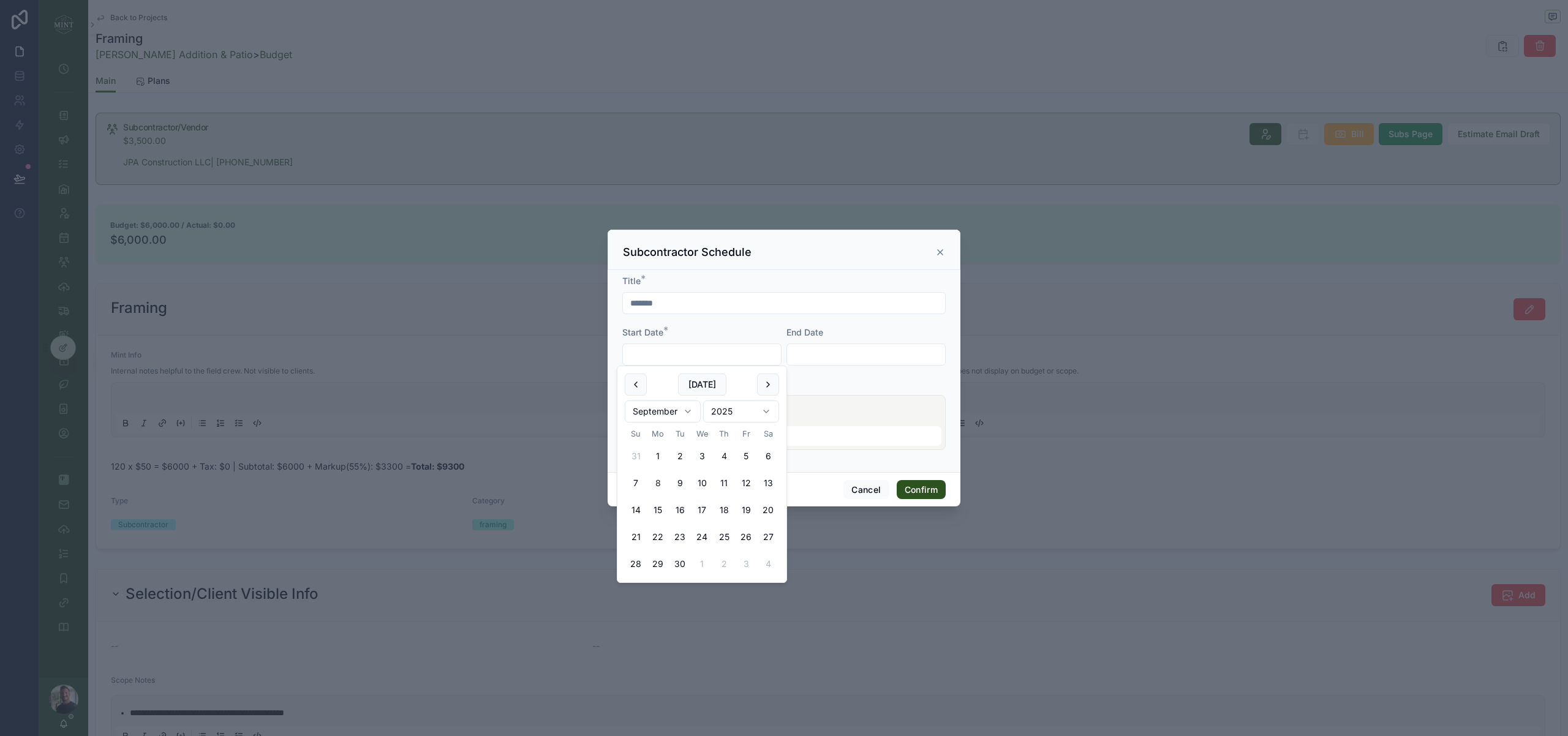
click at [659, 483] on button "8" at bounding box center [657, 483] width 22 height 22
click at [706, 511] on button "17" at bounding box center [702, 510] width 22 height 22
click at [659, 482] on button "8" at bounding box center [657, 483] width 22 height 22
type input "********"
click at [826, 351] on input "text" at bounding box center [866, 354] width 158 height 17
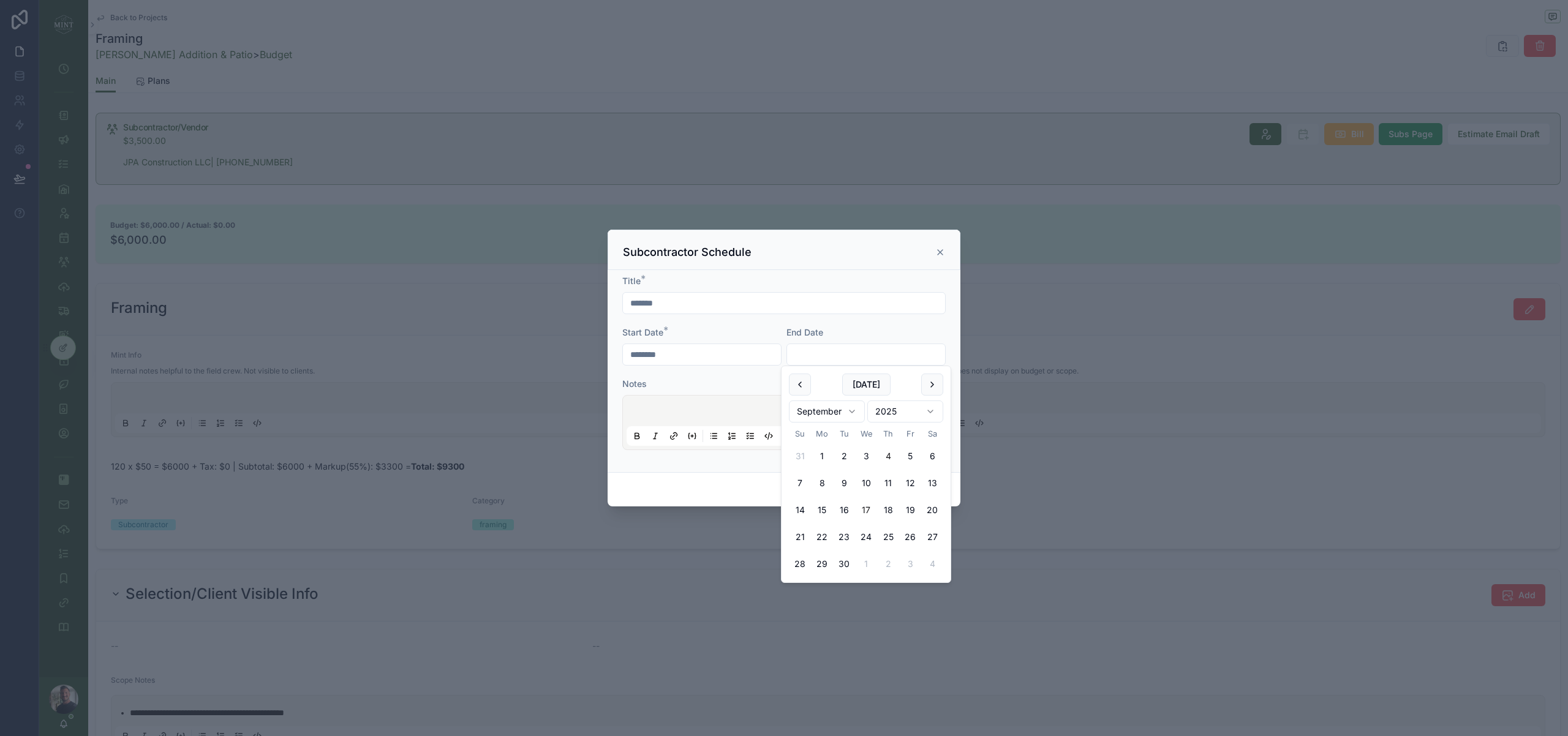
click at [862, 508] on button "17" at bounding box center [866, 510] width 22 height 22
type input "*********"
click at [749, 373] on form "Title * ******* Start Date * ******** End Date ********* Notes" at bounding box center [784, 368] width 323 height 188
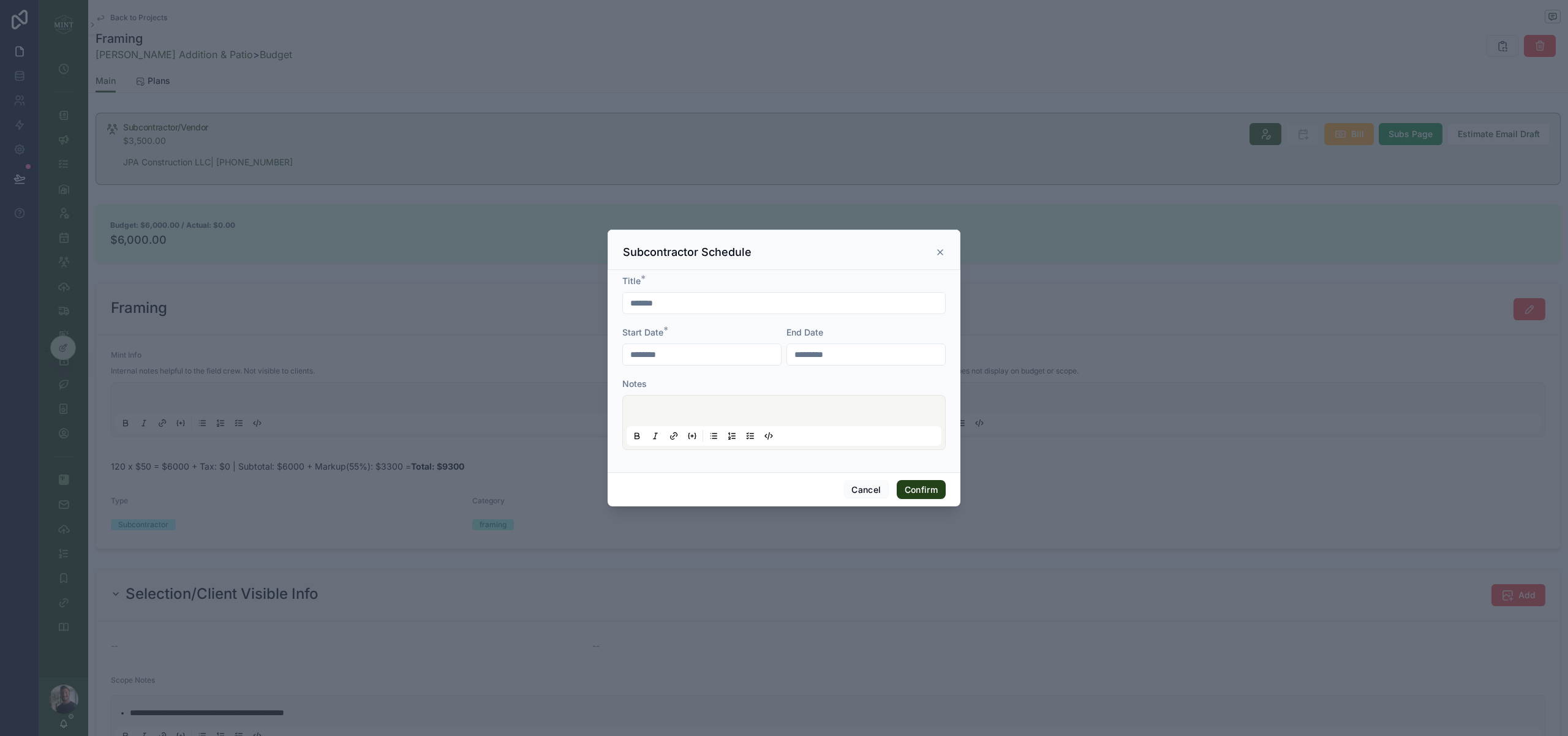
click at [914, 490] on button "Confirm" at bounding box center [921, 490] width 49 height 20
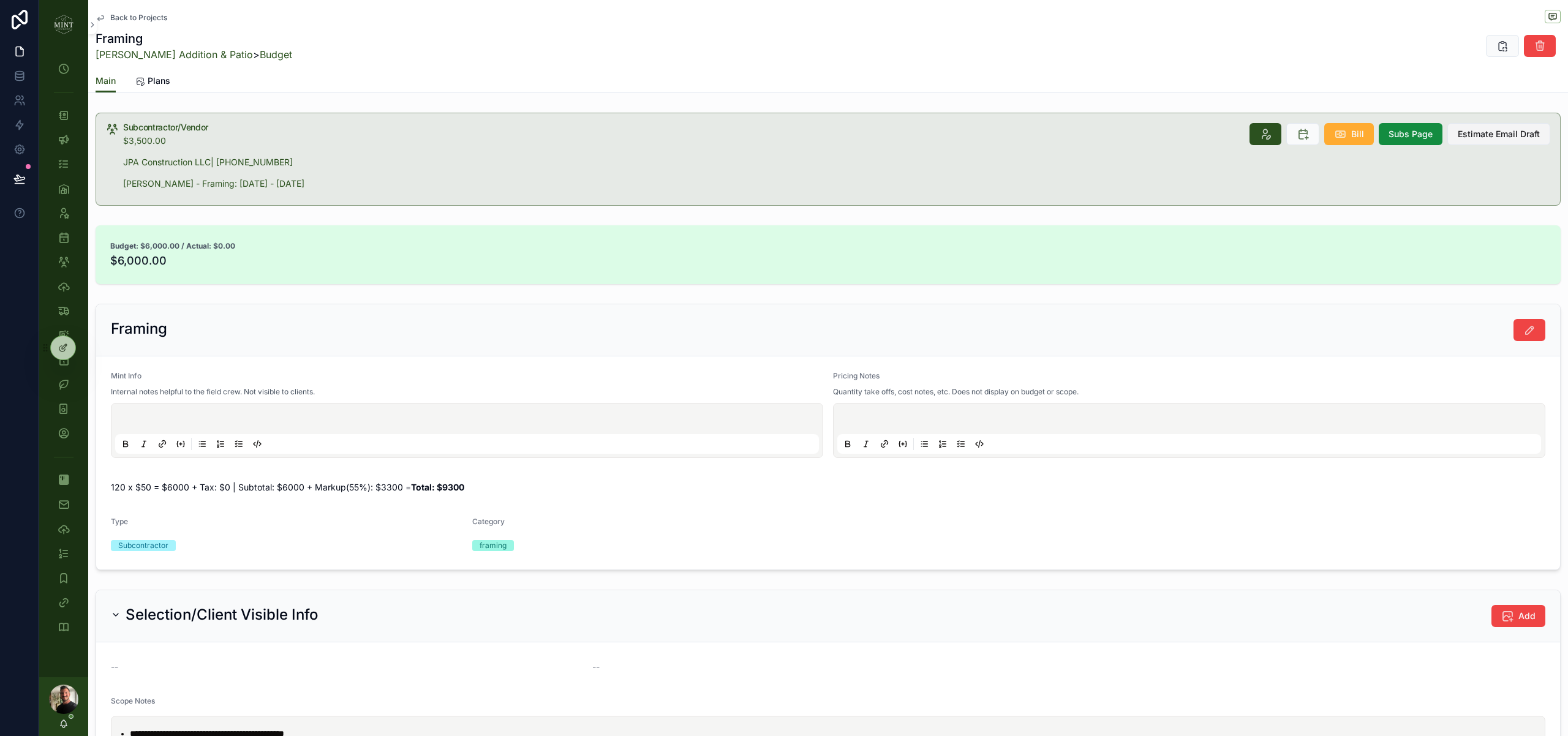
click at [1504, 140] on button "Estimate Email Draft" at bounding box center [1499, 134] width 103 height 22
click at [1525, 132] on span "Estimate Email Draft" at bounding box center [1499, 134] width 82 height 12
click at [1174, 232] on div "Budget: $6,000.00 / Actual: $0.00 $6,000.00" at bounding box center [828, 254] width 1465 height 59
click at [1524, 134] on span "Estimate Email Draft" at bounding box center [1499, 134] width 82 height 12
click at [1480, 133] on span "Estimate Email Draft" at bounding box center [1499, 134] width 82 height 12
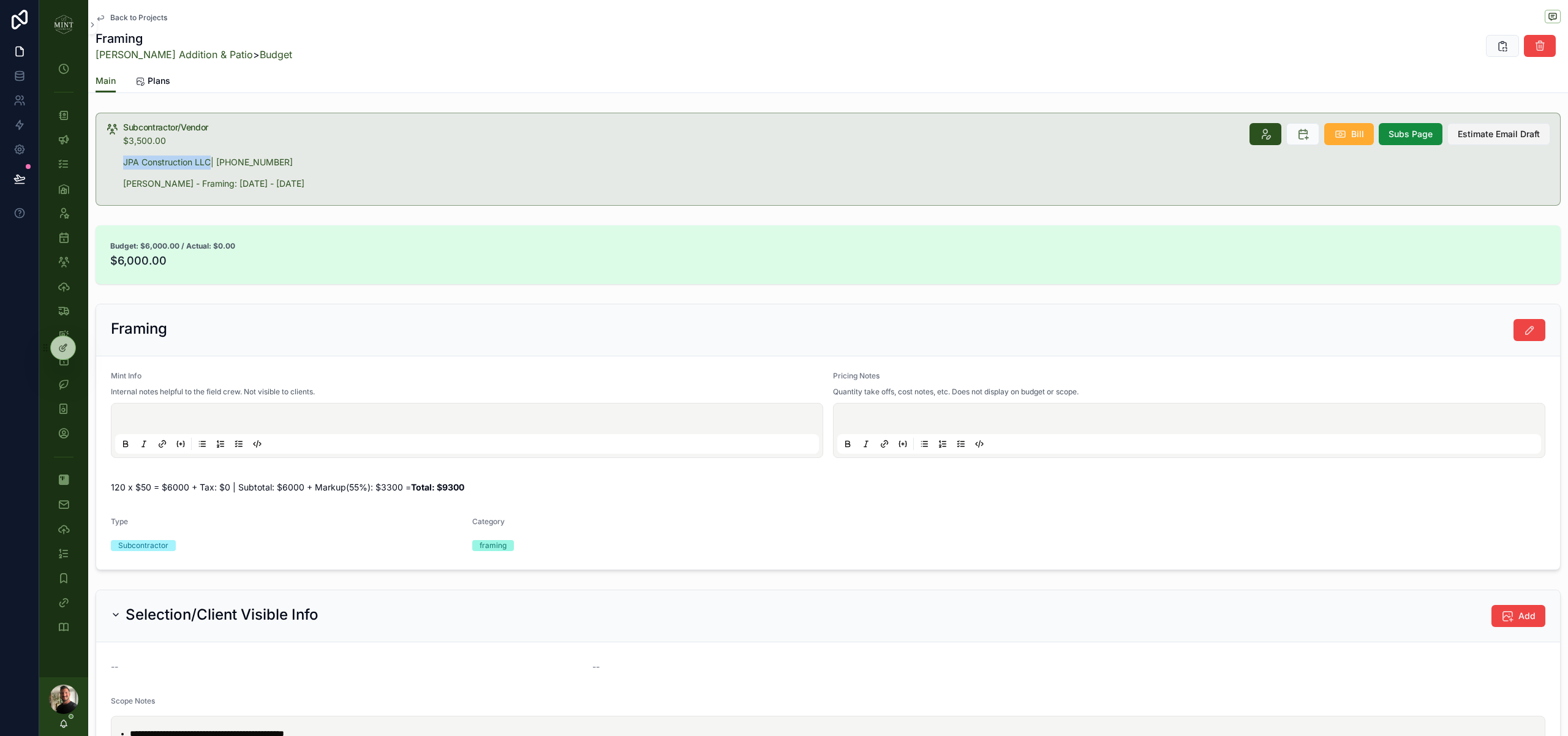
click at [1500, 137] on span "Estimate Email Draft" at bounding box center [1499, 134] width 82 height 12
click at [1520, 133] on span "Estimate Email Draft" at bounding box center [1499, 134] width 82 height 12
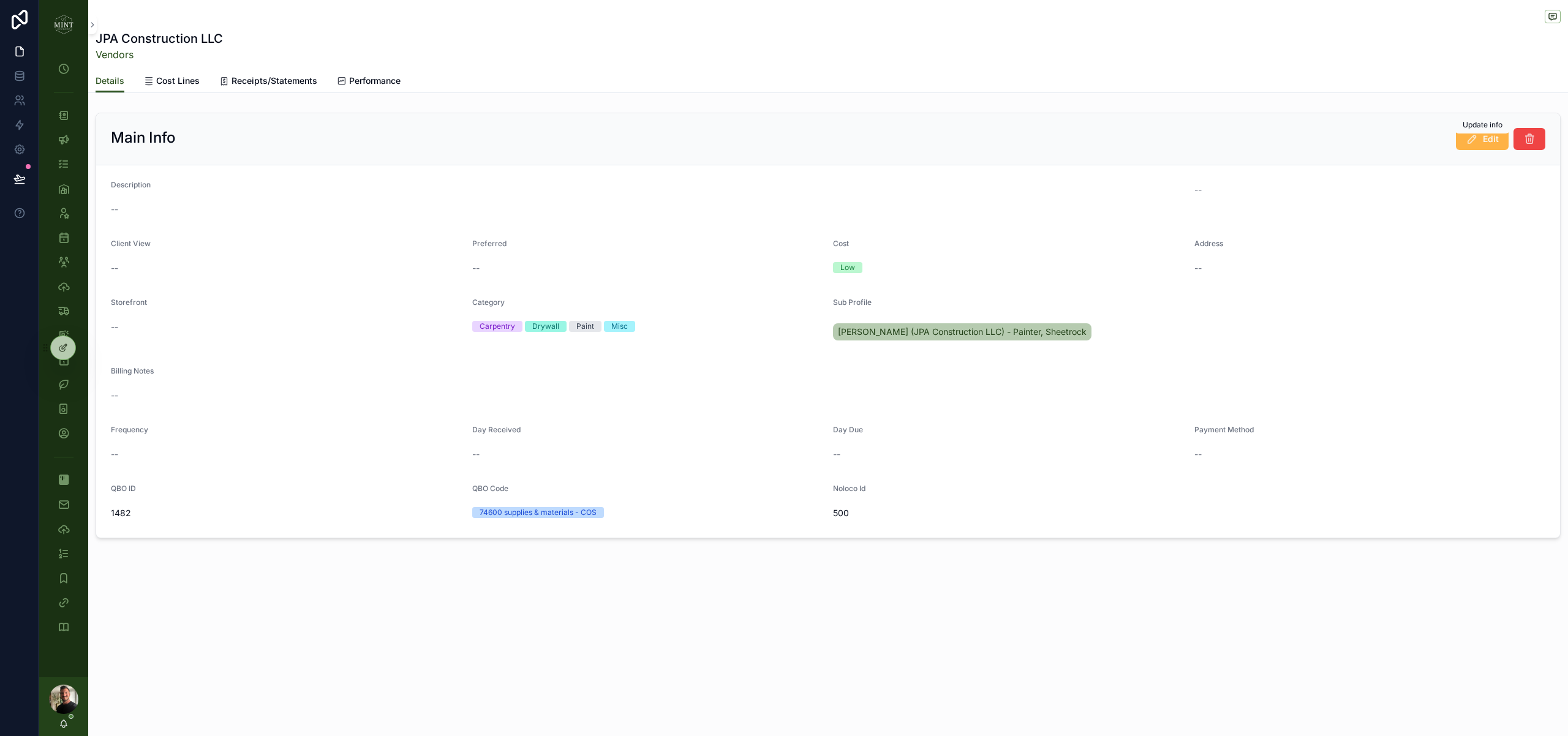
click at [1477, 148] on button "Edit" at bounding box center [1482, 139] width 53 height 22
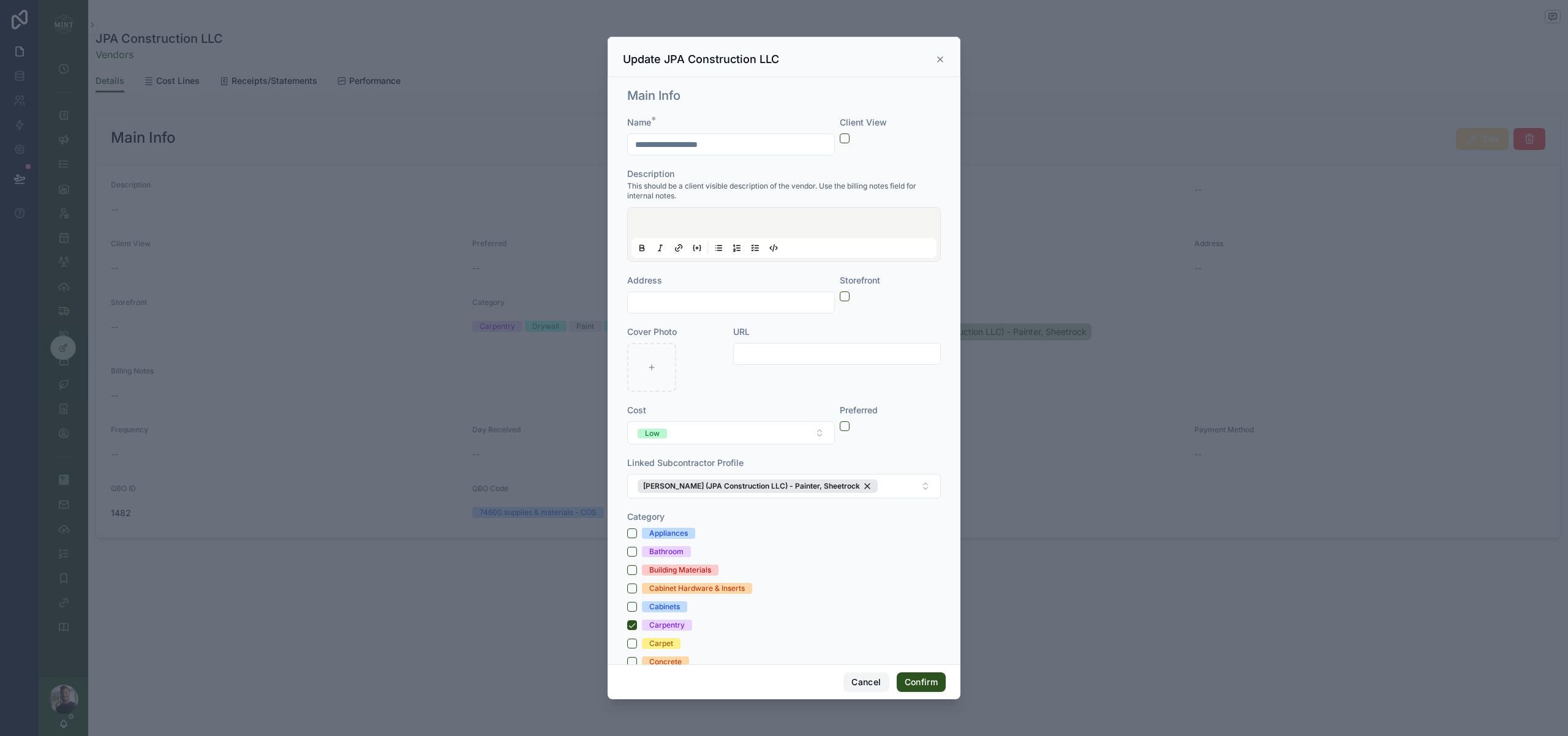
click at [862, 679] on button "Cancel" at bounding box center [865, 682] width 45 height 20
